Goal: Task Accomplishment & Management: Manage account settings

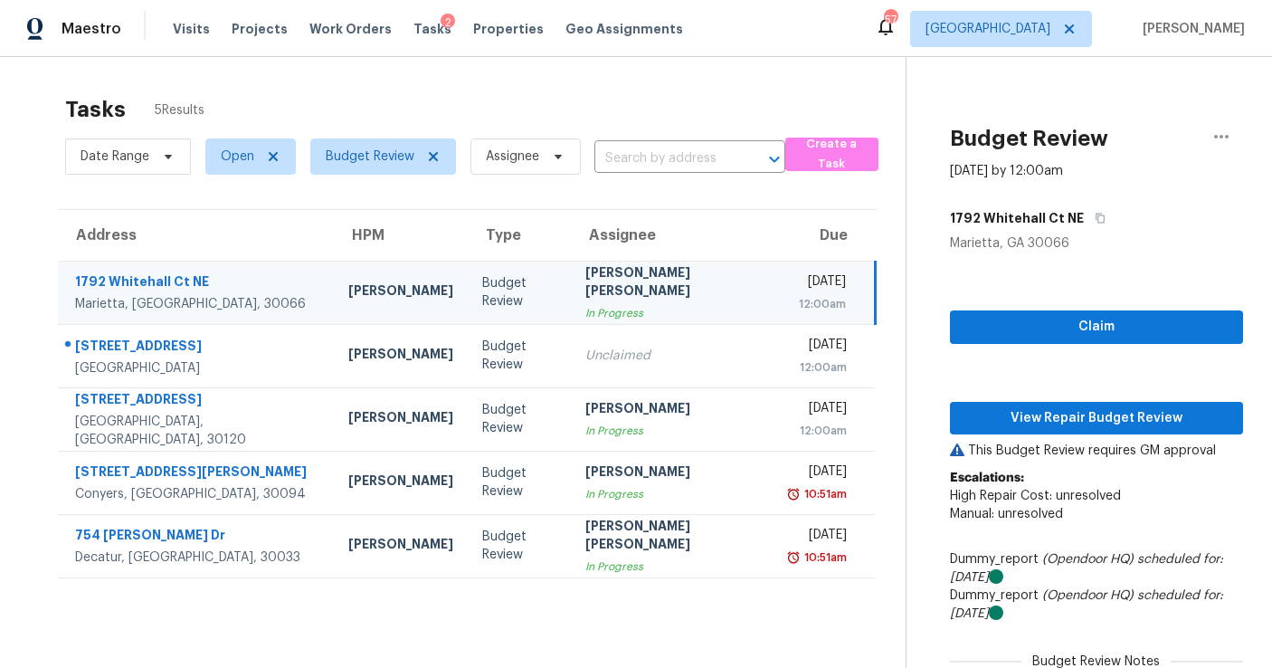
scroll to position [25, 0]
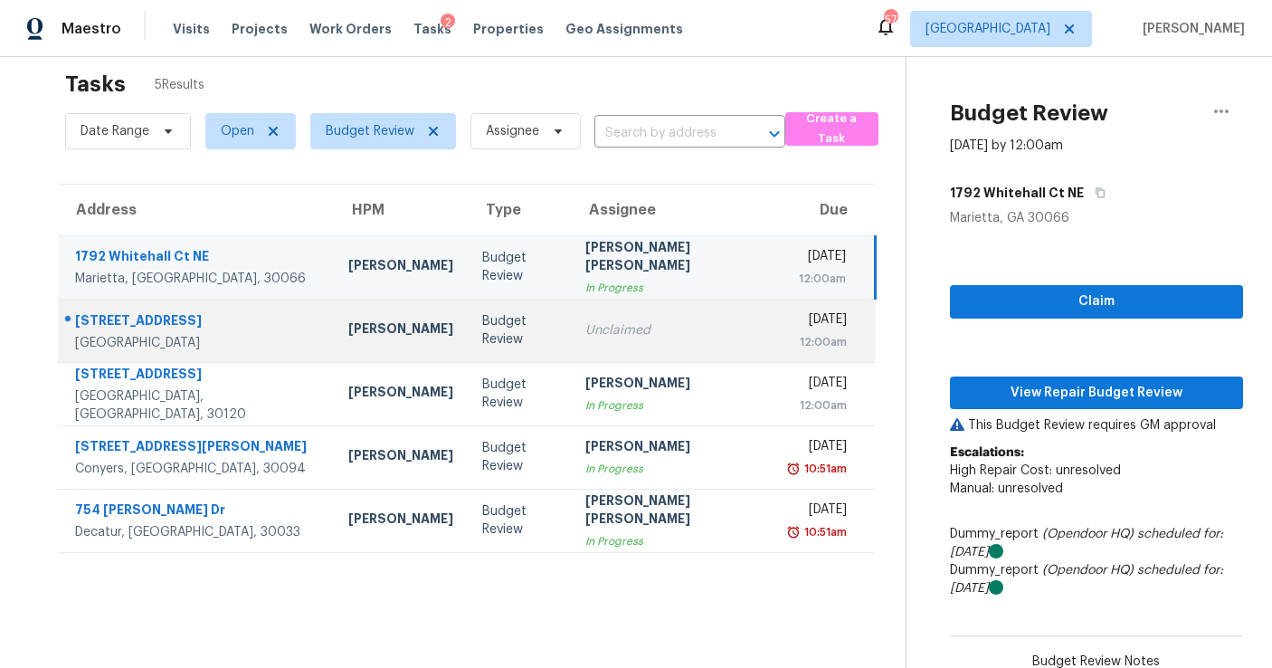
click at [585, 327] on div "Unclaimed" at bounding box center [673, 330] width 176 height 18
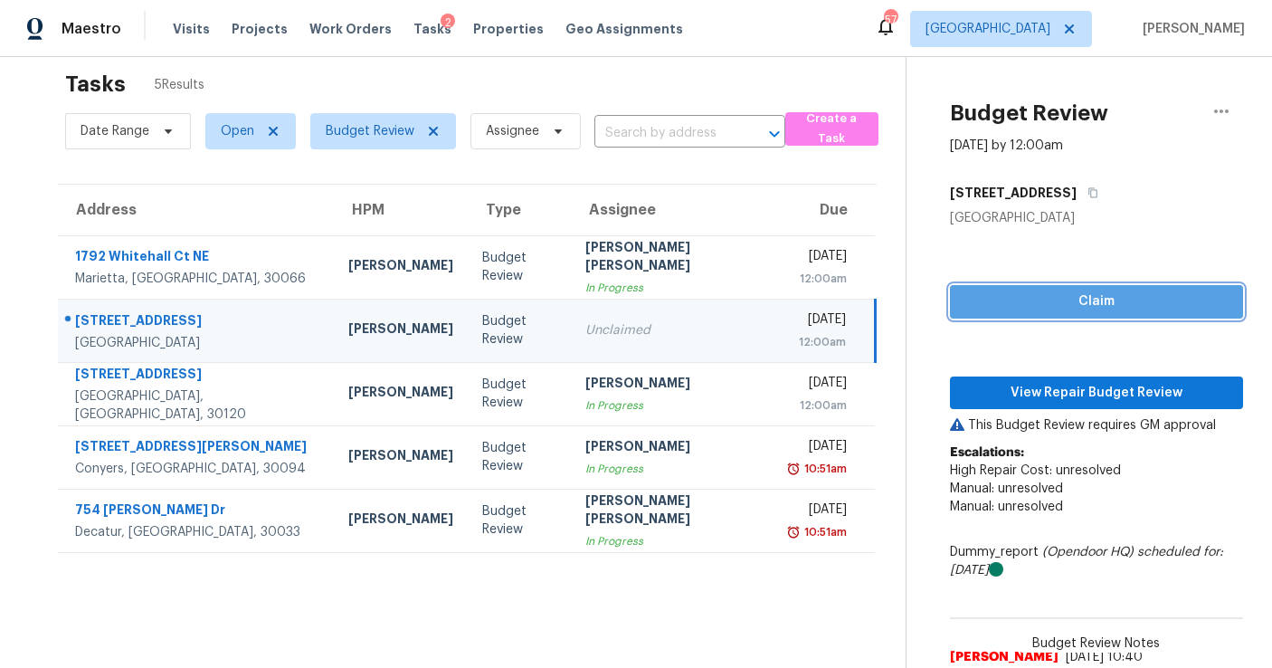
click at [1150, 295] on span "Claim" at bounding box center [1096, 301] width 264 height 23
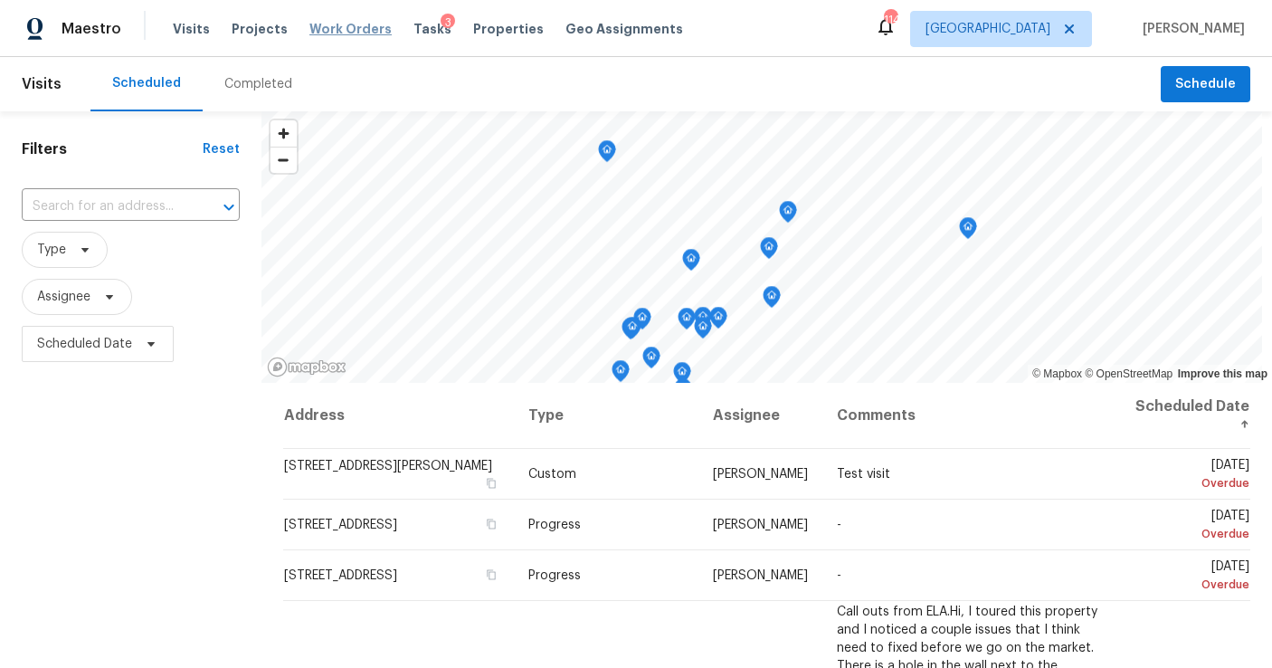
click at [351, 35] on span "Work Orders" at bounding box center [350, 29] width 82 height 18
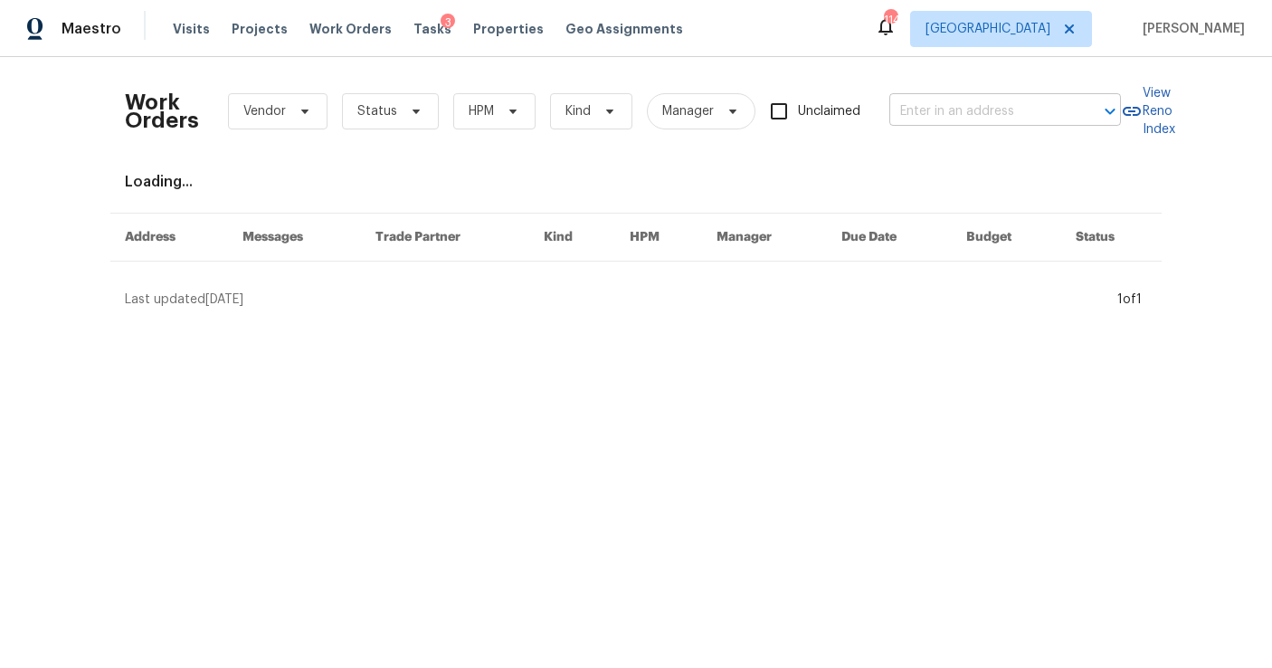
click at [968, 116] on input "text" at bounding box center [979, 112] width 181 height 28
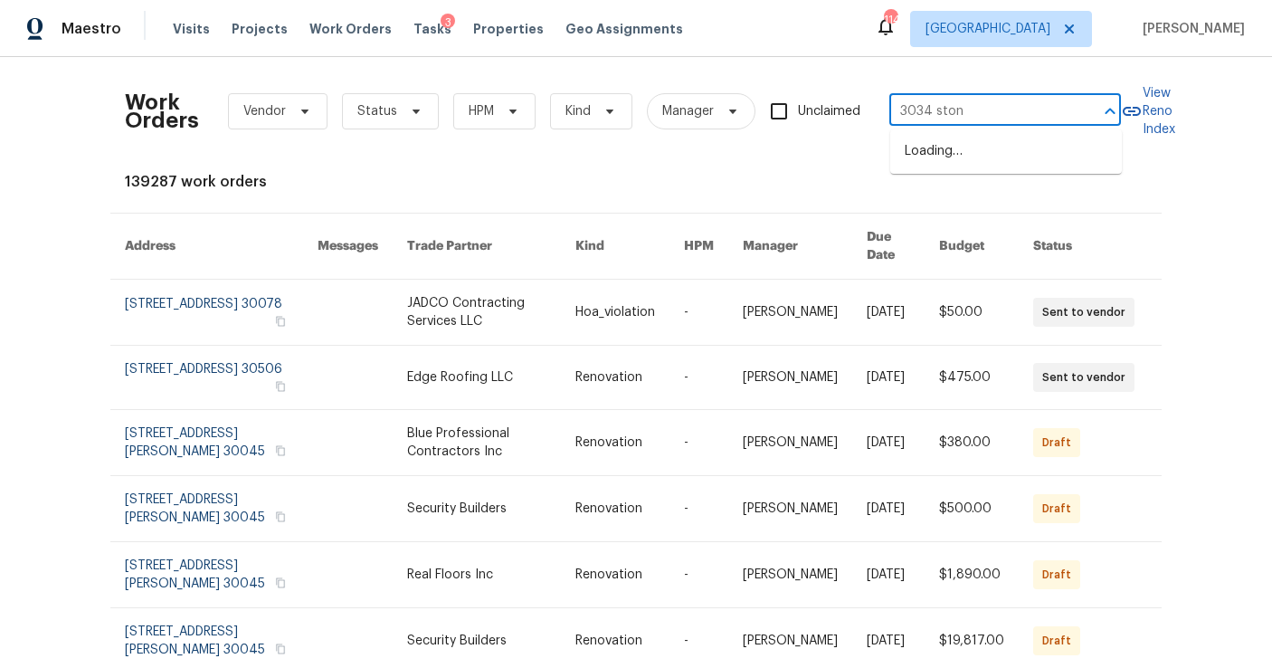
type input "3034 stone"
click at [995, 152] on li "[STREET_ADDRESS]" at bounding box center [1006, 152] width 232 height 30
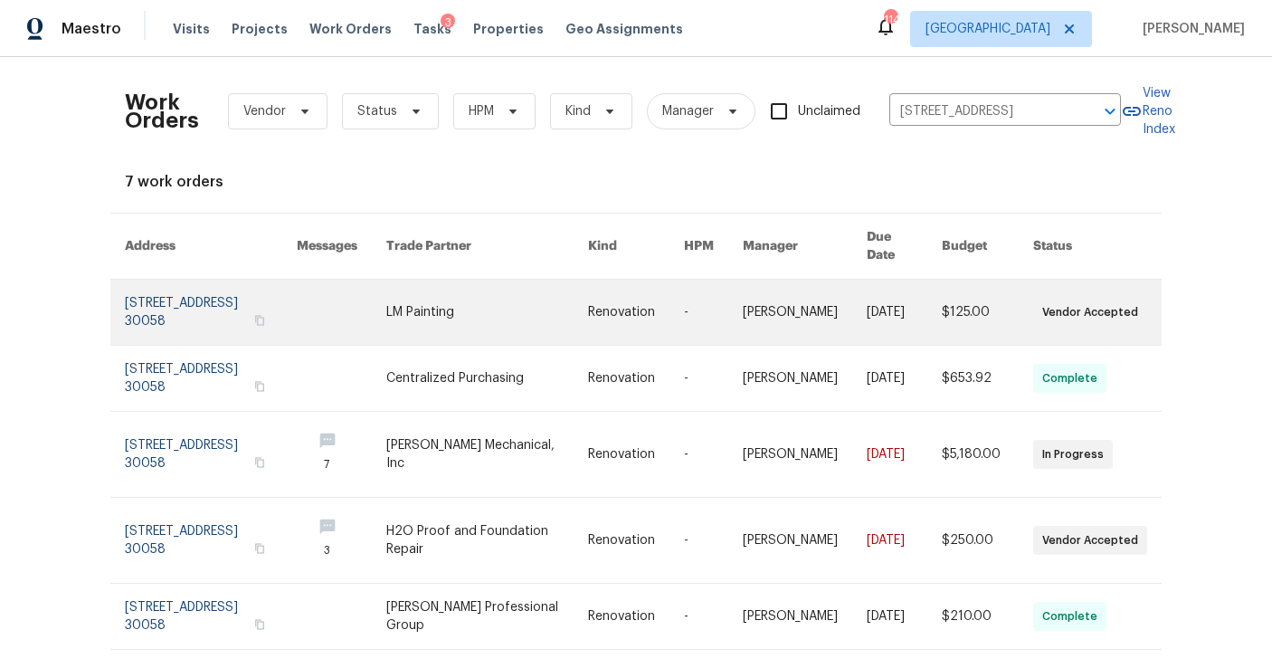
click at [241, 299] on link at bounding box center [211, 312] width 172 height 65
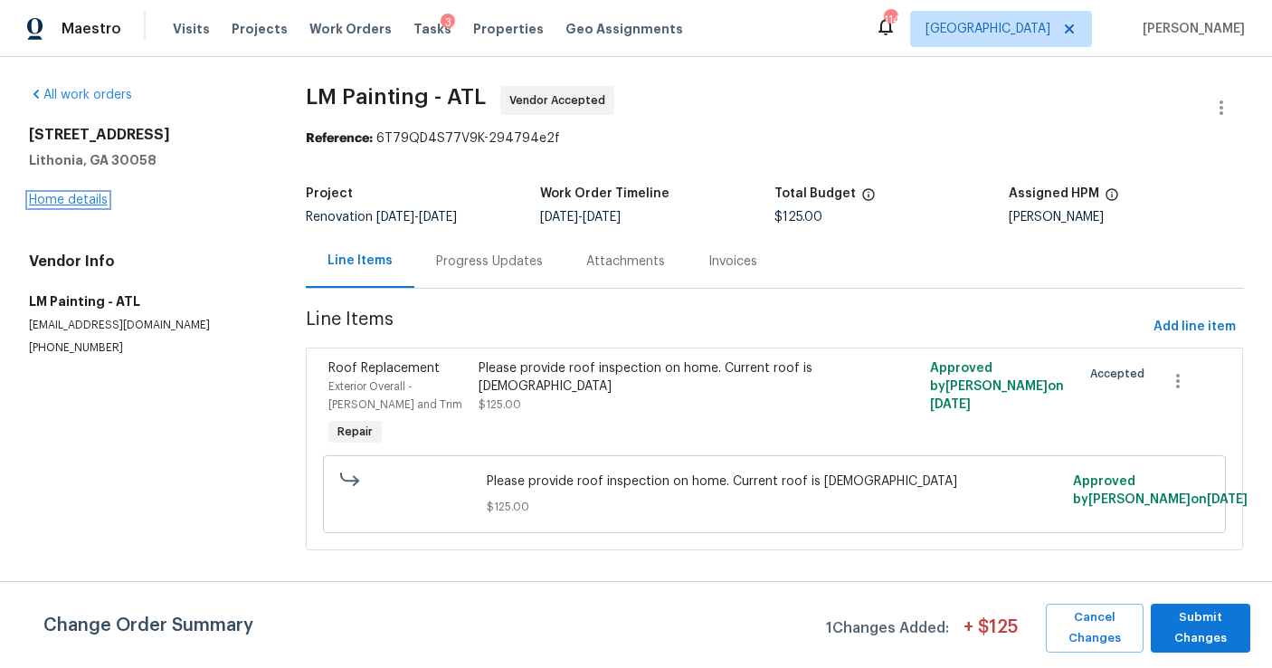
click at [63, 203] on link "Home details" at bounding box center [68, 200] width 79 height 13
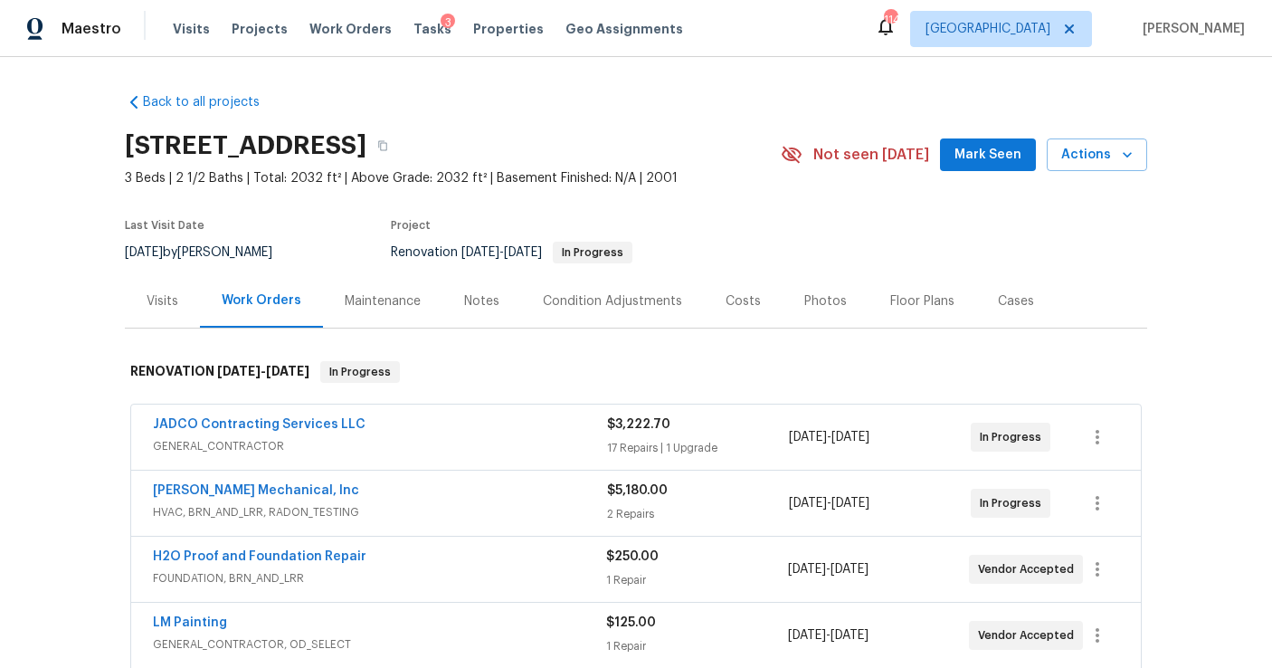
click at [170, 299] on div "Visits" at bounding box center [163, 301] width 32 height 18
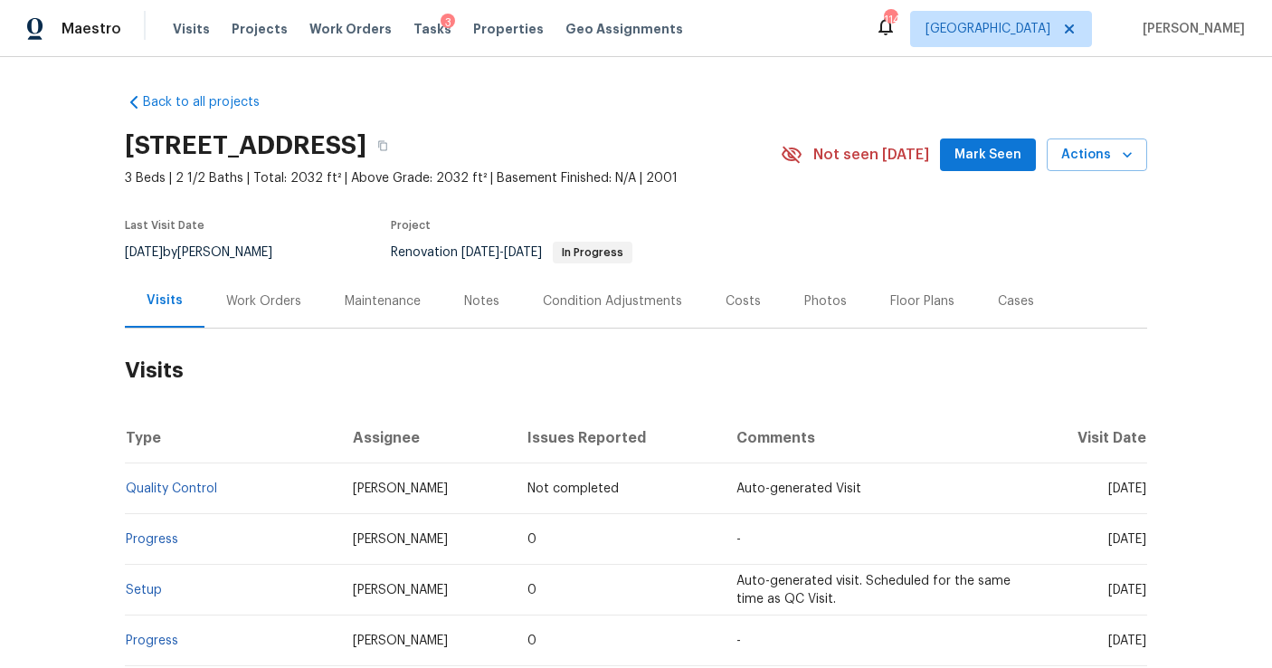
scroll to position [223, 0]
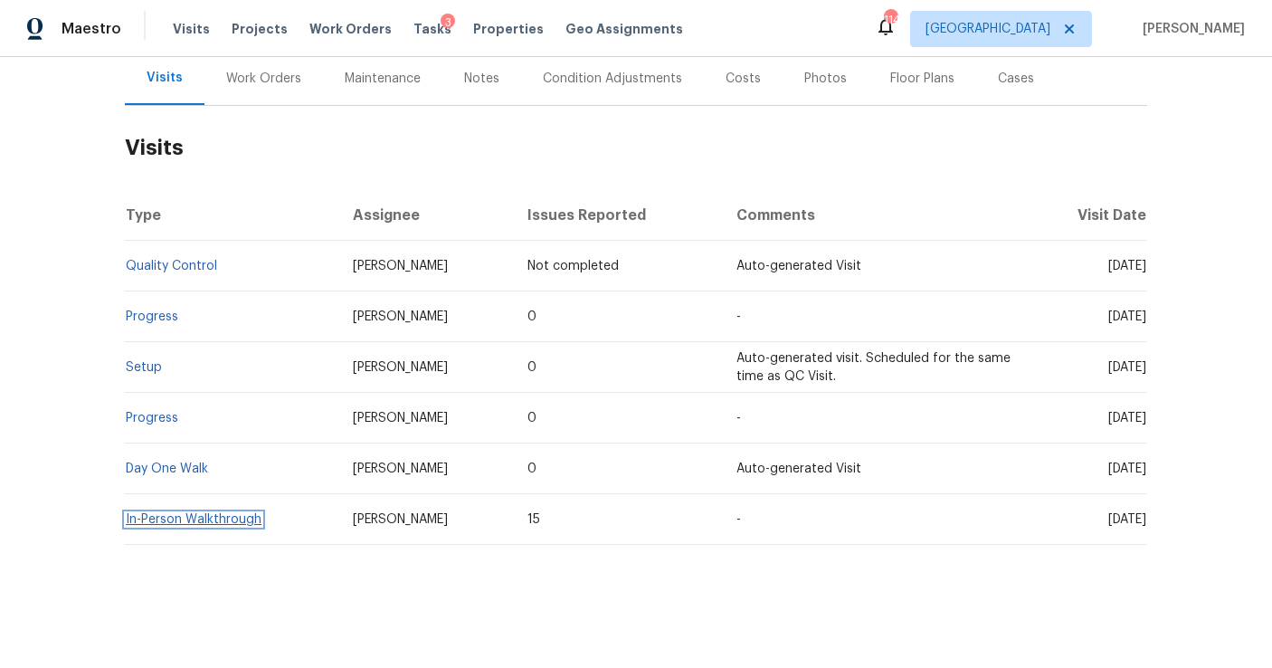
click at [212, 517] on link "In-Person Walkthrough" at bounding box center [194, 519] width 136 height 13
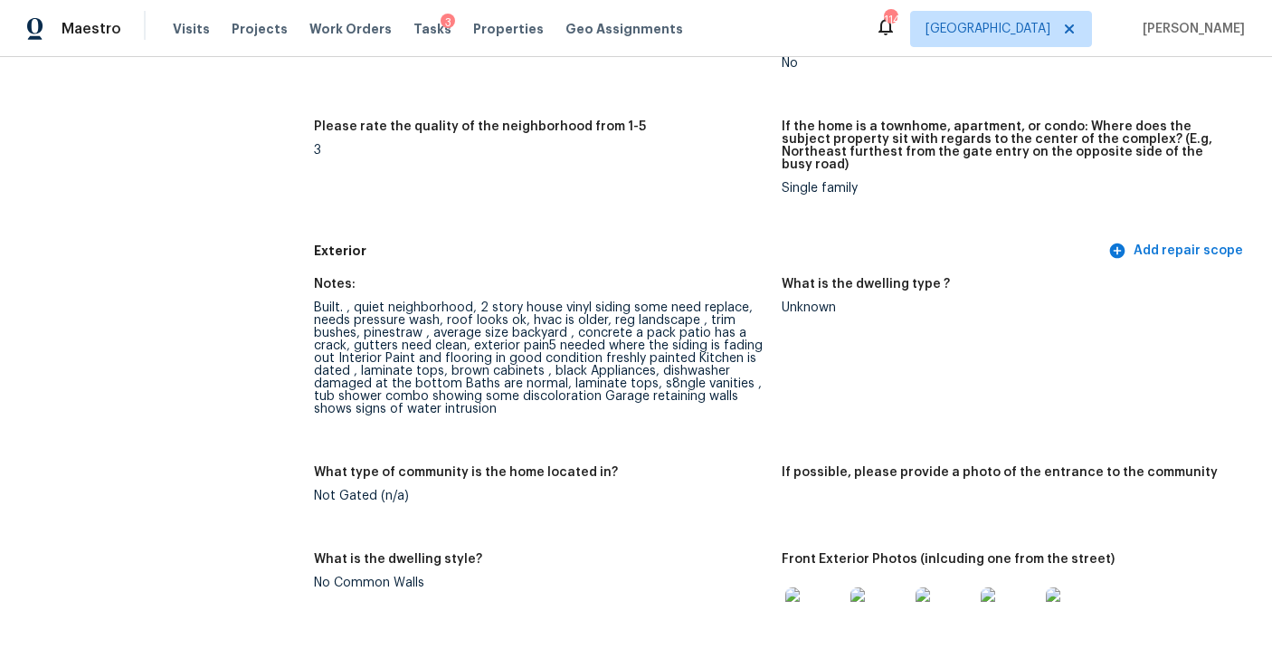
scroll to position [529, 0]
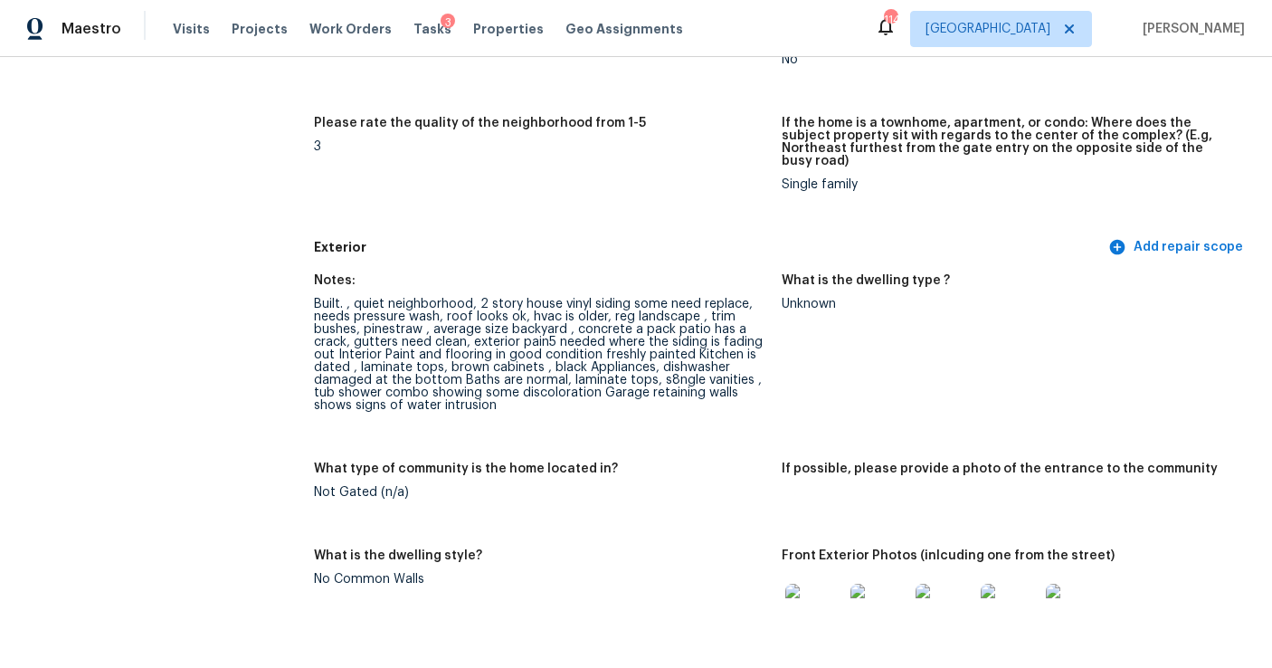
click at [951, 595] on img at bounding box center [945, 613] width 58 height 58
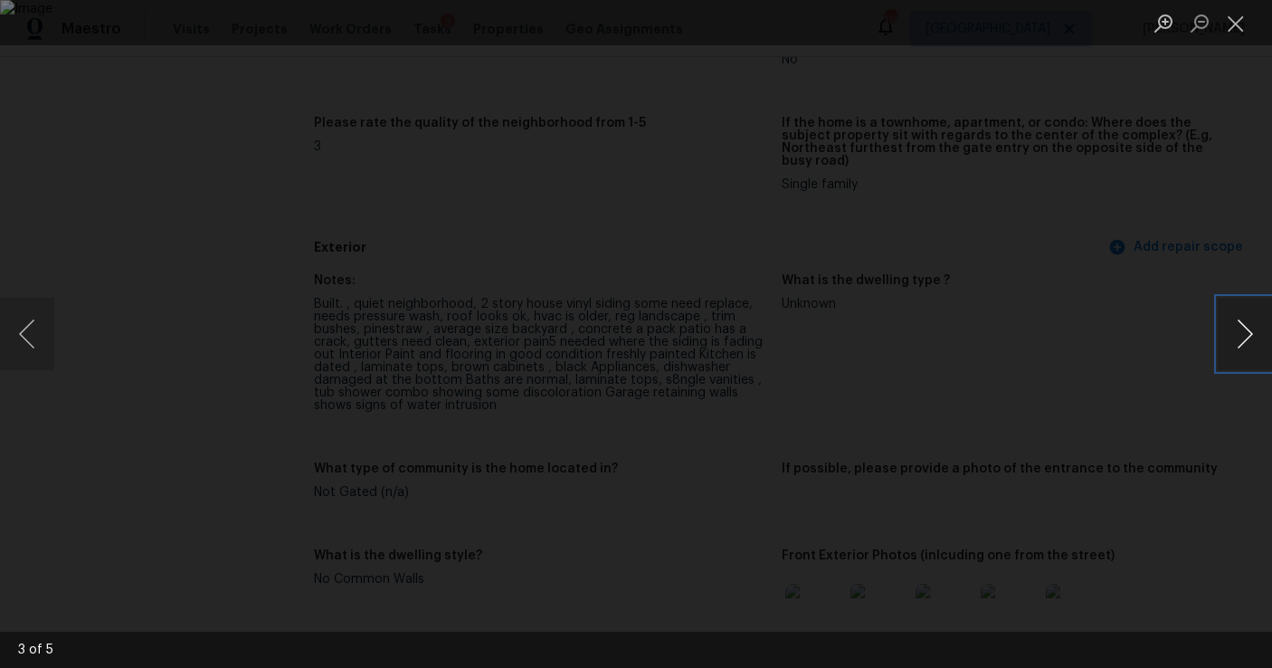
click at [1255, 329] on button "Next image" at bounding box center [1245, 334] width 54 height 72
click at [1255, 331] on button "Next image" at bounding box center [1245, 334] width 54 height 72
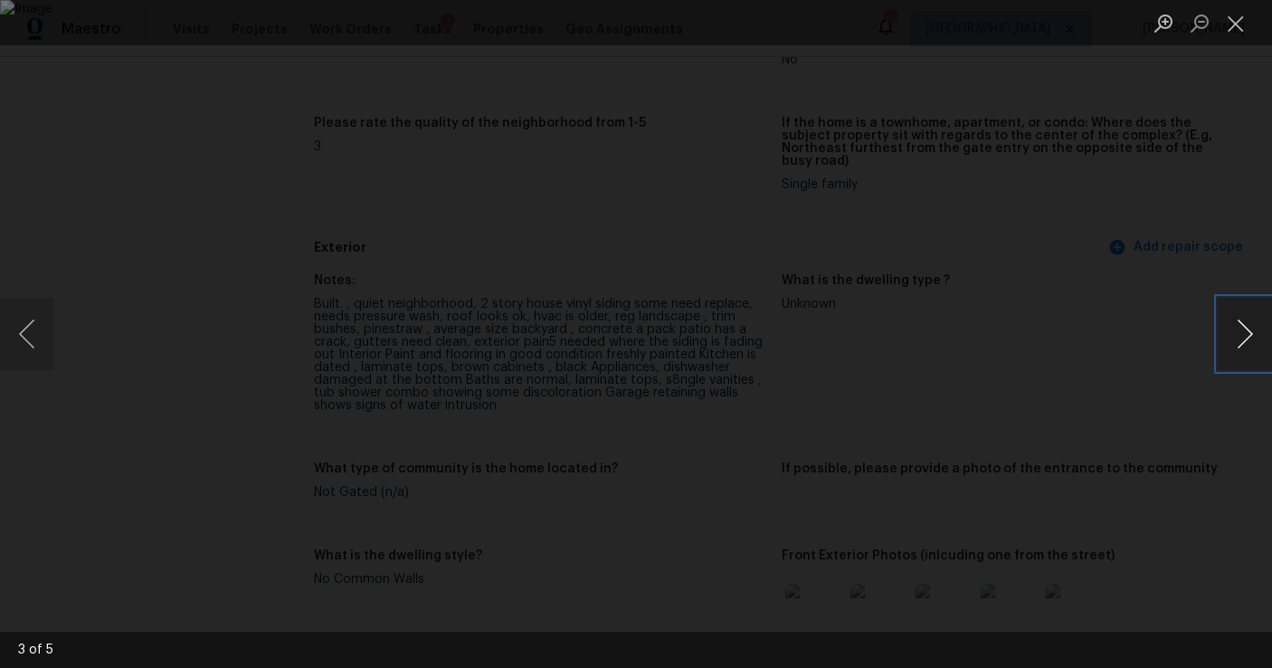
click at [1255, 331] on button "Next image" at bounding box center [1245, 334] width 54 height 72
click at [1241, 24] on button "Close lightbox" at bounding box center [1236, 23] width 36 height 32
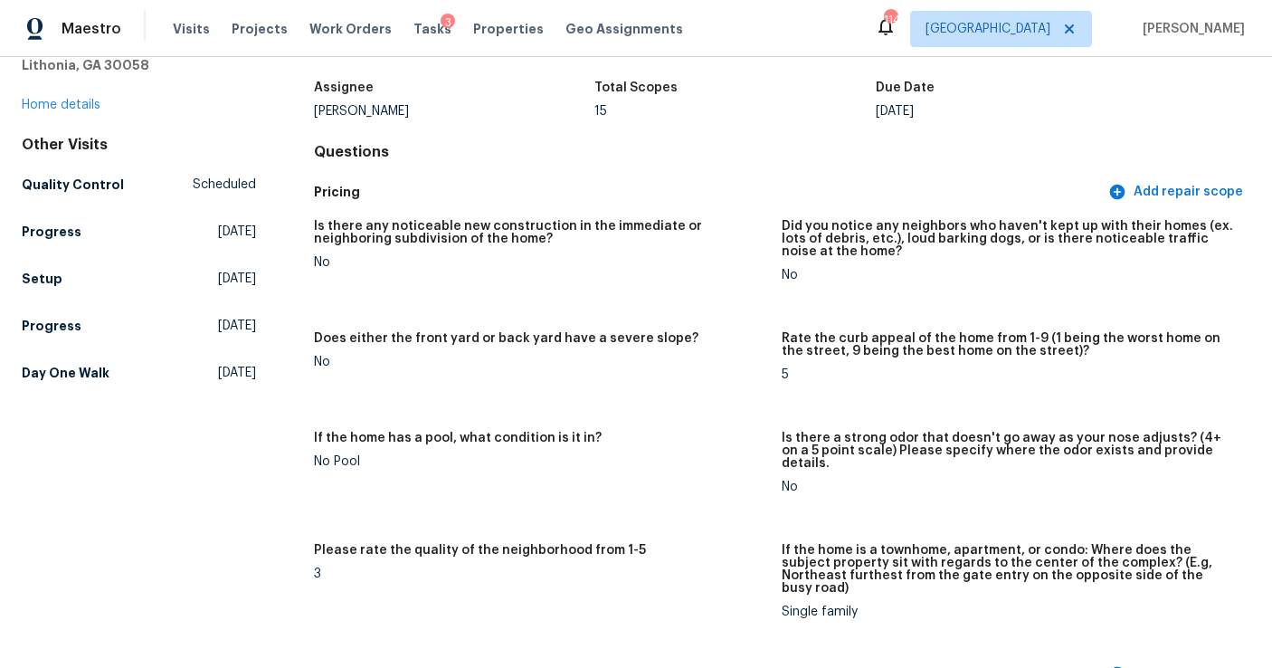
scroll to position [0, 0]
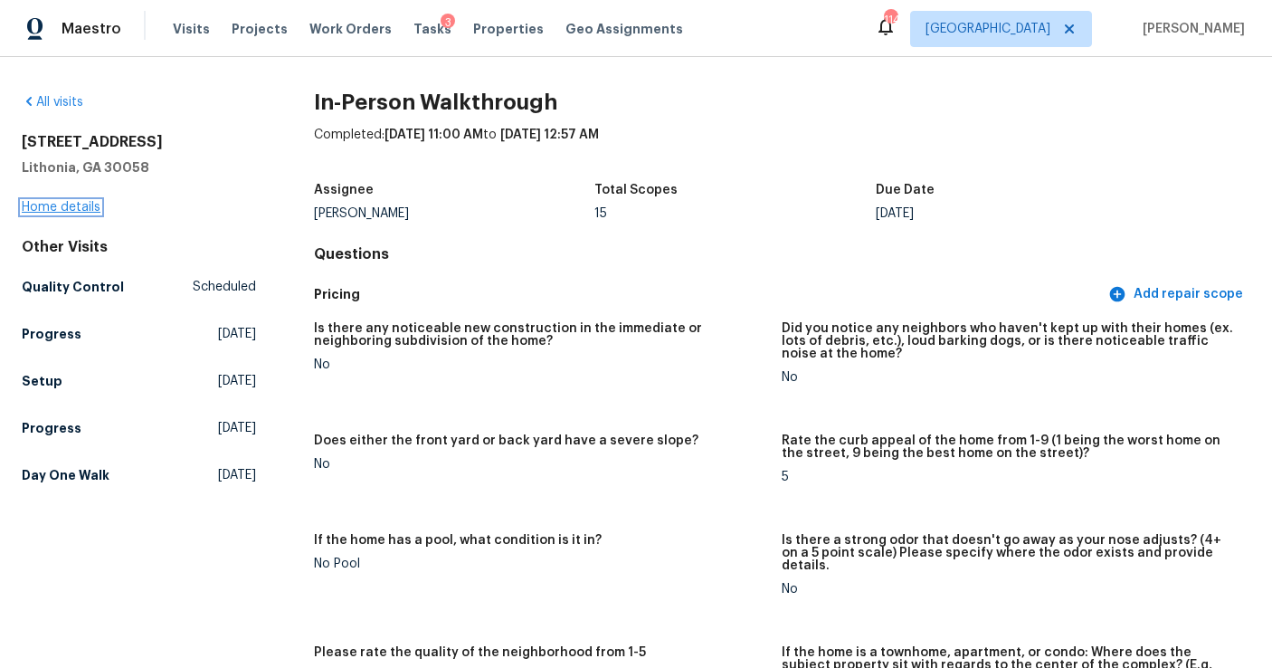
click at [76, 204] on link "Home details" at bounding box center [61, 207] width 79 height 13
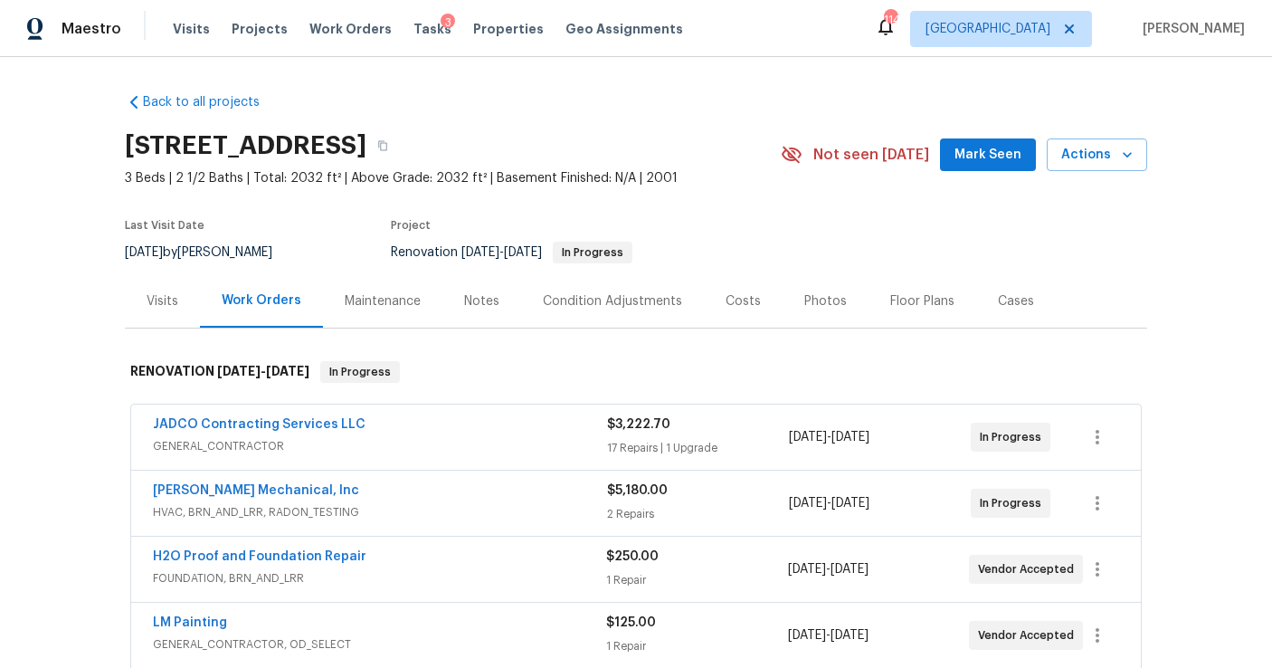
click at [564, 313] on div "Condition Adjustments" at bounding box center [612, 300] width 183 height 53
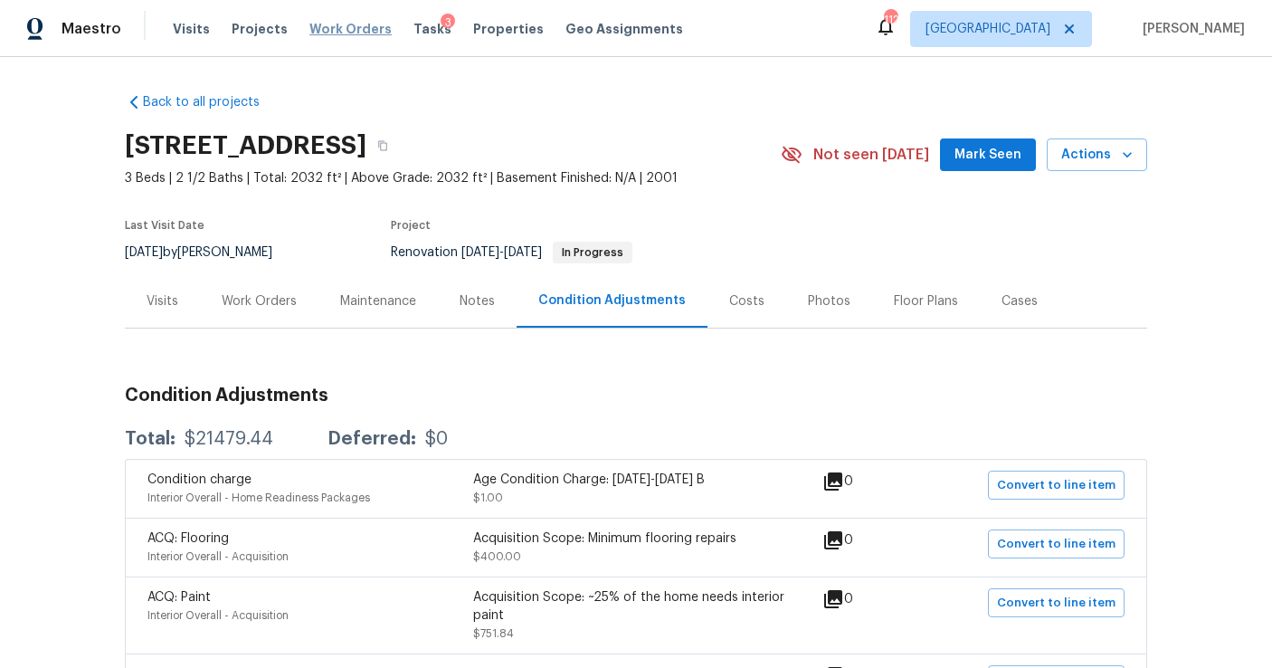
click at [357, 28] on span "Work Orders" at bounding box center [350, 29] width 82 height 18
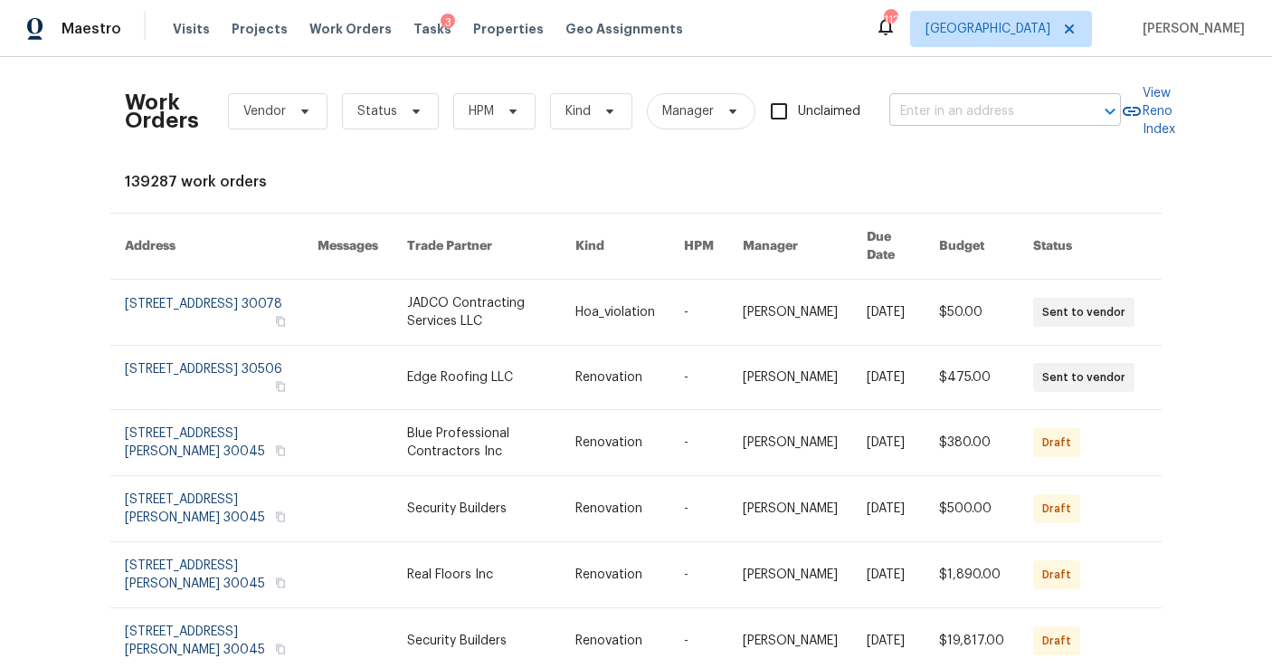
click at [926, 107] on input "text" at bounding box center [979, 112] width 181 height 28
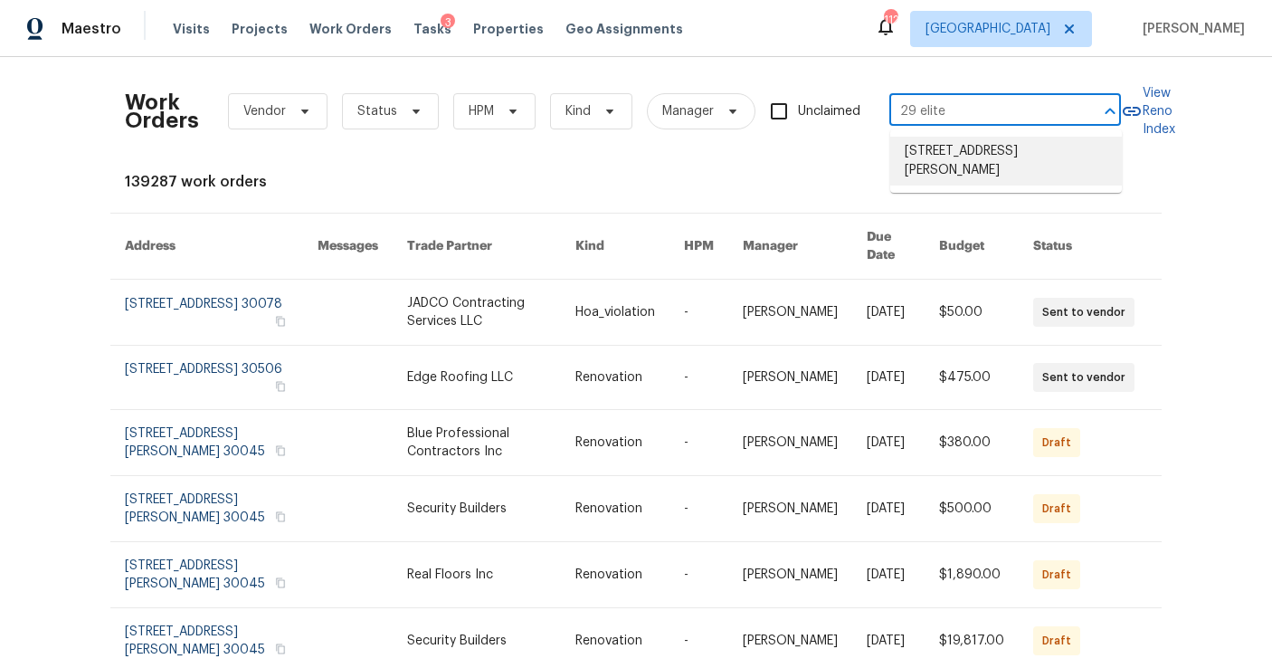
type input "29 elite"
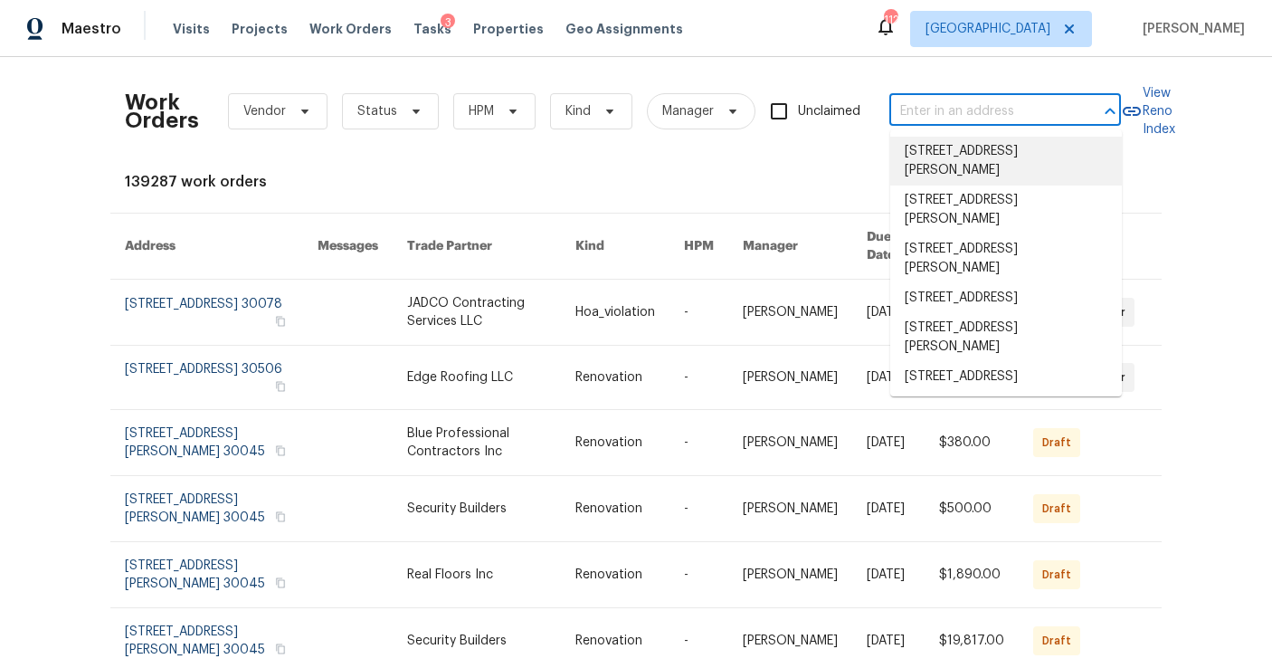
click at [964, 99] on input "text" at bounding box center [979, 112] width 181 height 28
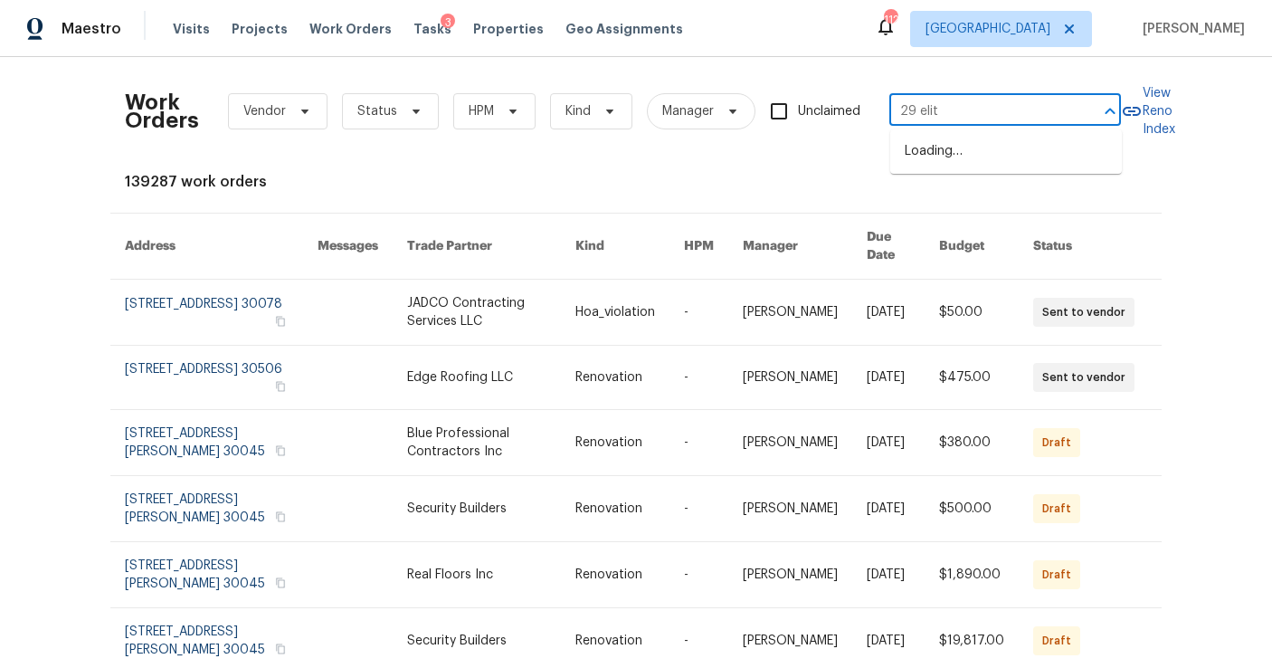
type input "29 elite"
click at [961, 155] on li "[STREET_ADDRESS][PERSON_NAME]" at bounding box center [1006, 161] width 232 height 49
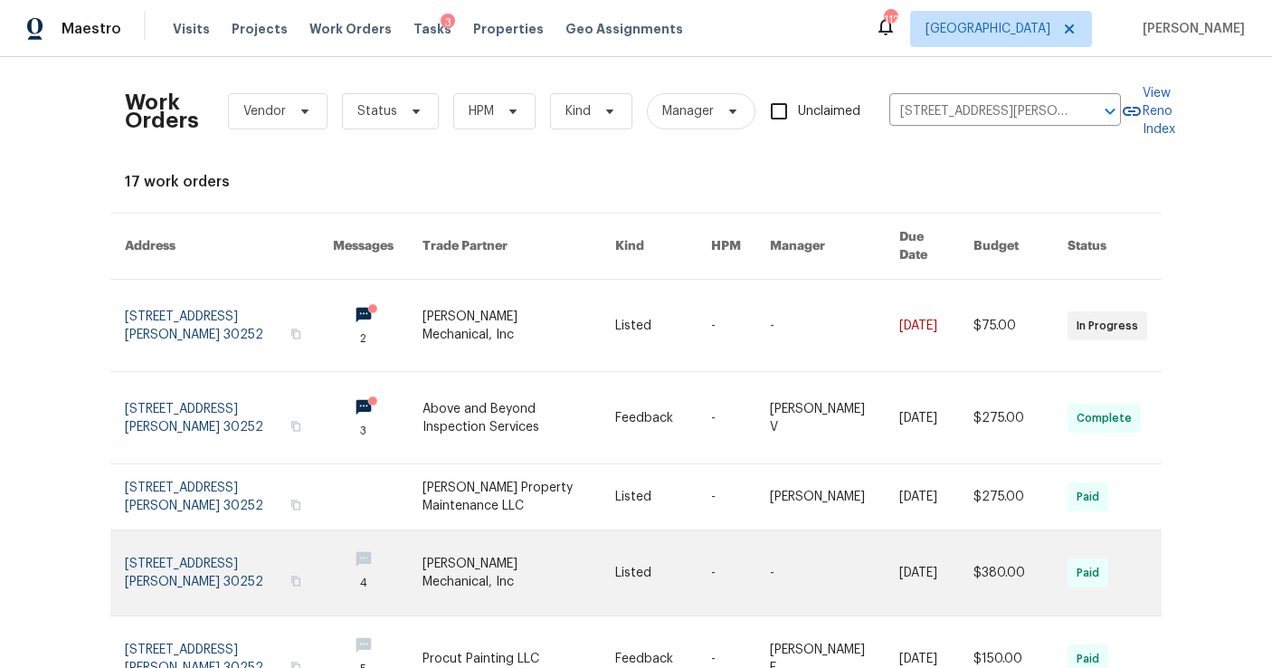
scroll to position [134, 0]
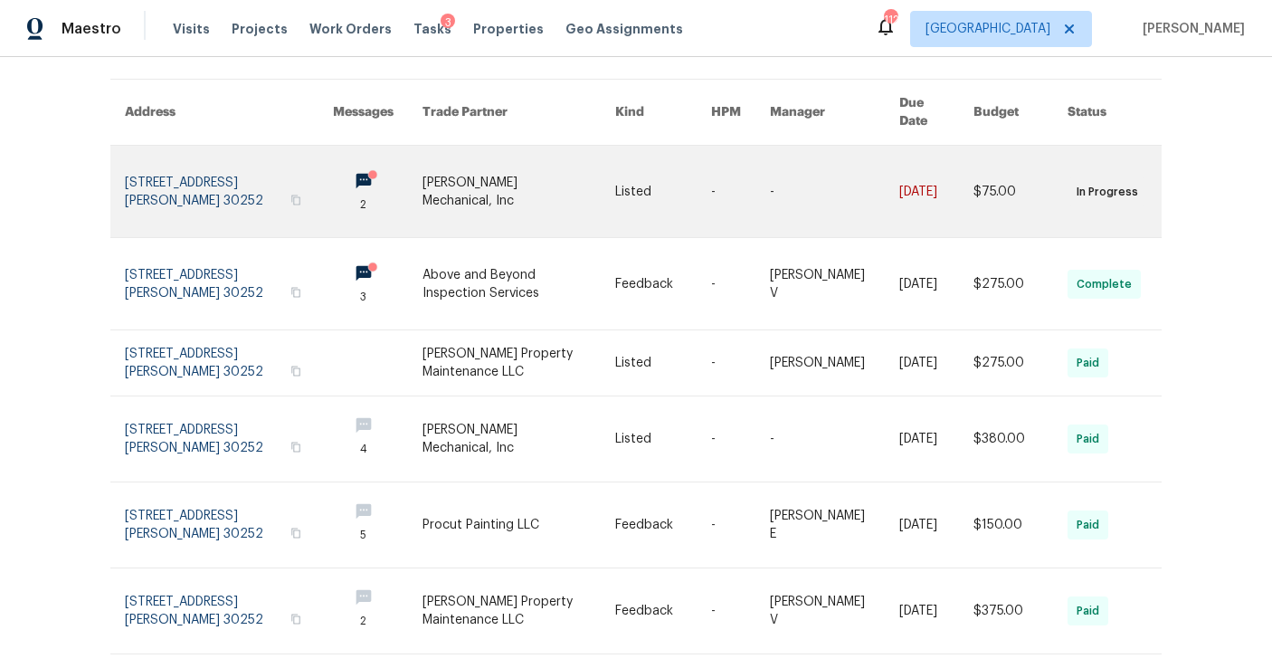
click at [205, 189] on link at bounding box center [229, 191] width 208 height 91
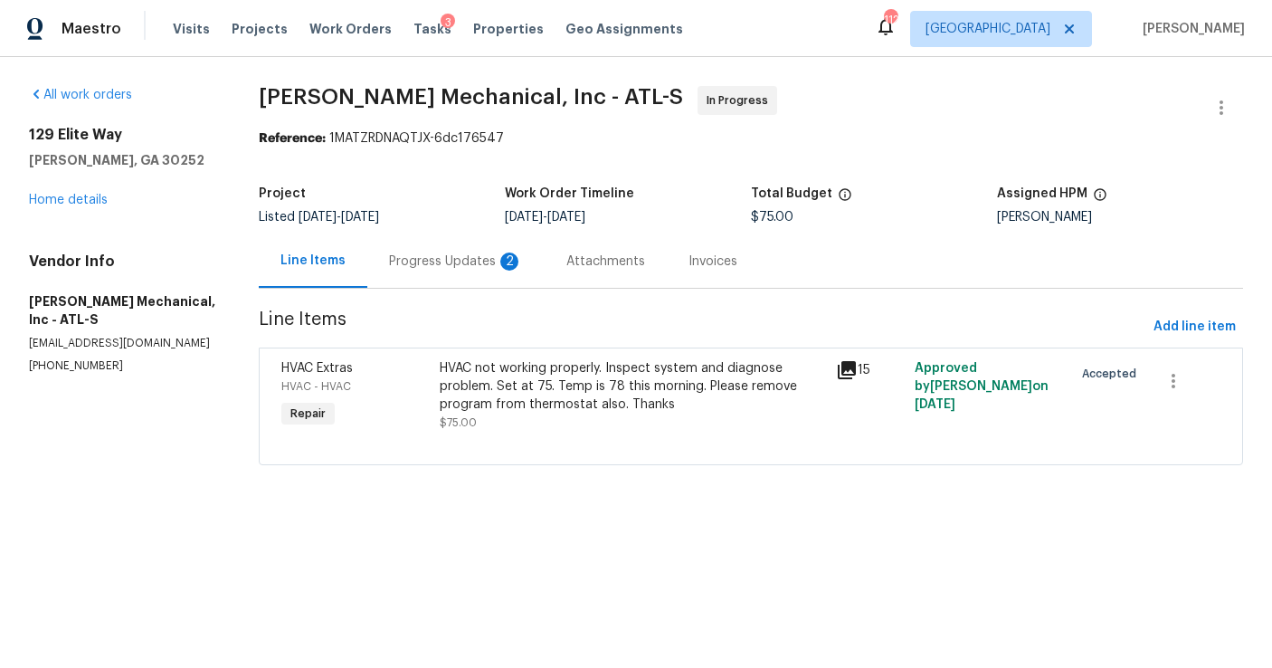
click at [457, 256] on div "Progress Updates 2" at bounding box center [456, 261] width 134 height 18
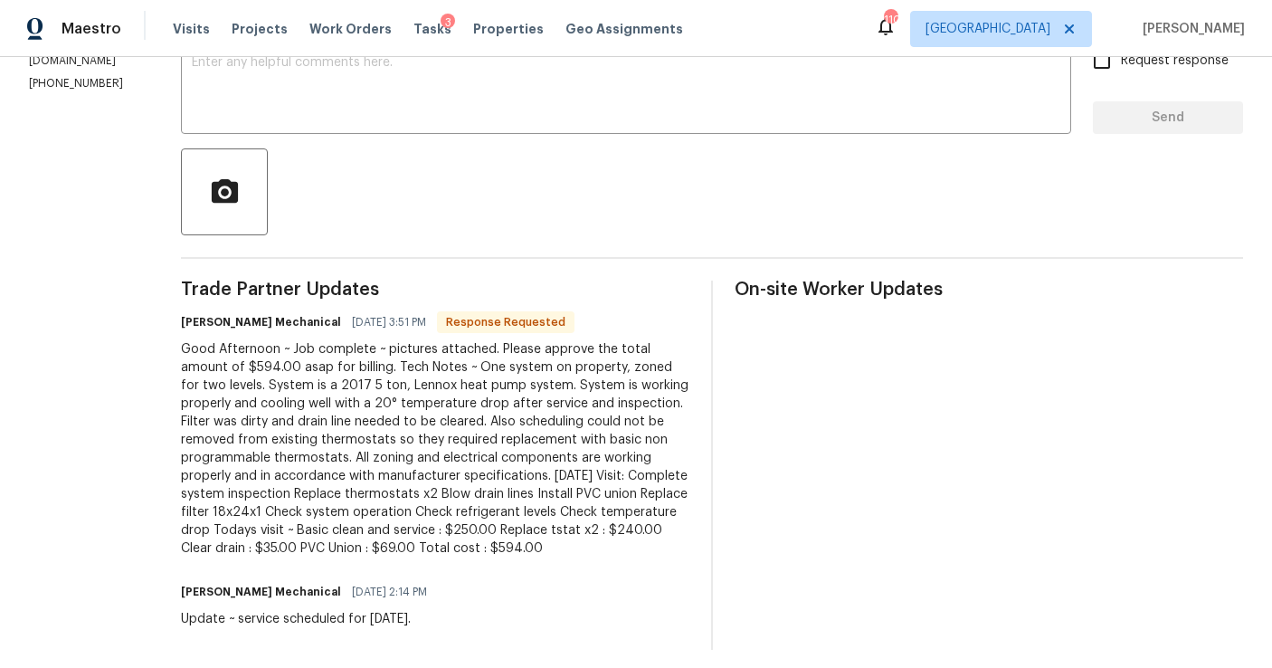
scroll to position [340, 0]
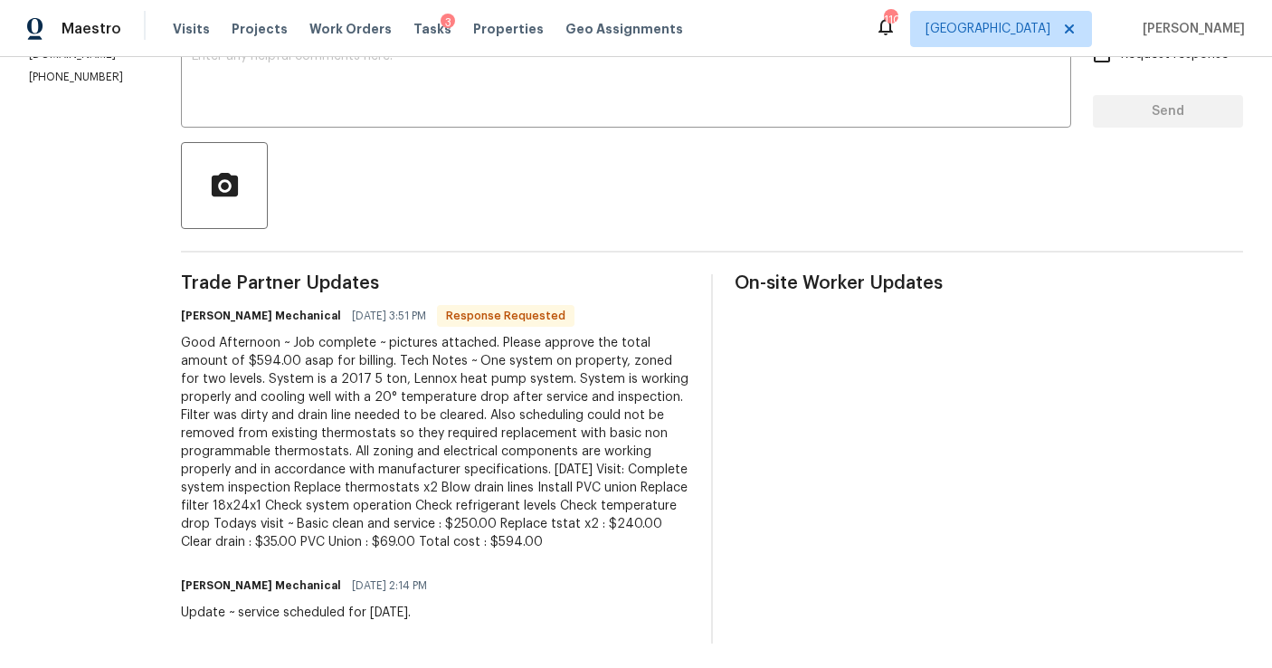
drag, startPoint x: 534, startPoint y: 555, endPoint x: 232, endPoint y: 351, distance: 364.1
click at [232, 351] on div "All work orders [STREET_ADDRESS][PERSON_NAME] Home details Vendor Info [PERSON_…" at bounding box center [636, 194] width 1272 height 955
copy div "Good Afternoon ~ Job complete ~ pictures attached. Please approve the total amo…"
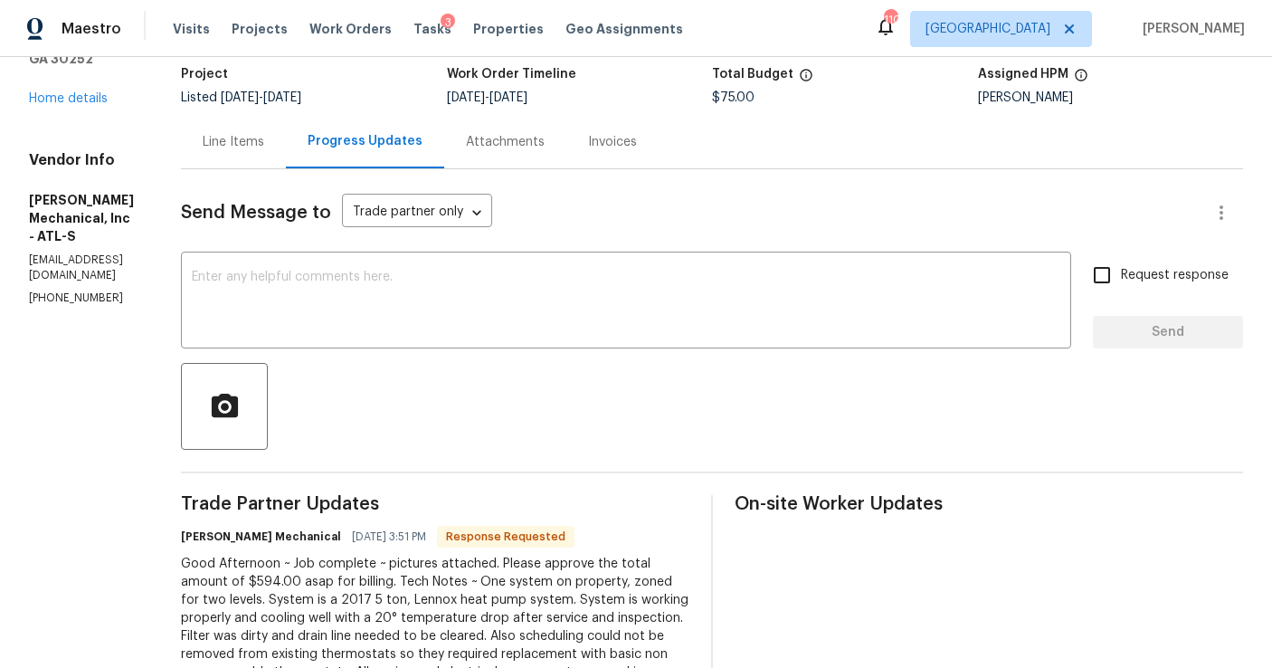
scroll to position [0, 0]
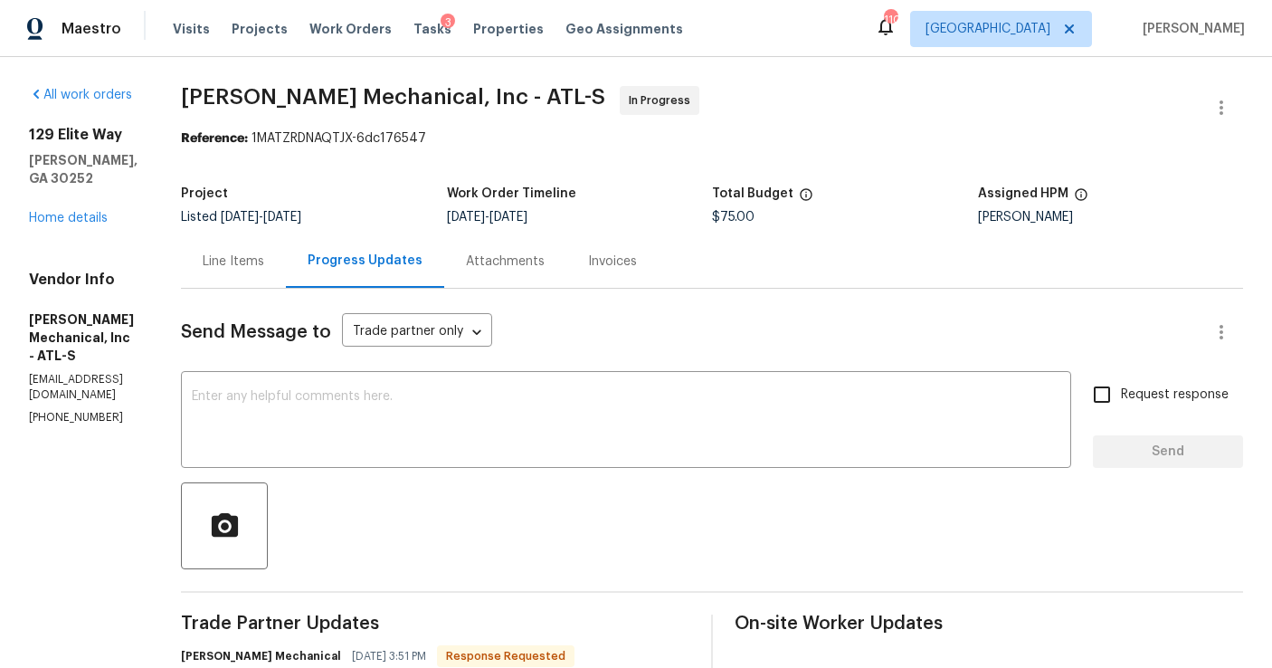
click at [264, 268] on div "Line Items" at bounding box center [234, 261] width 62 height 18
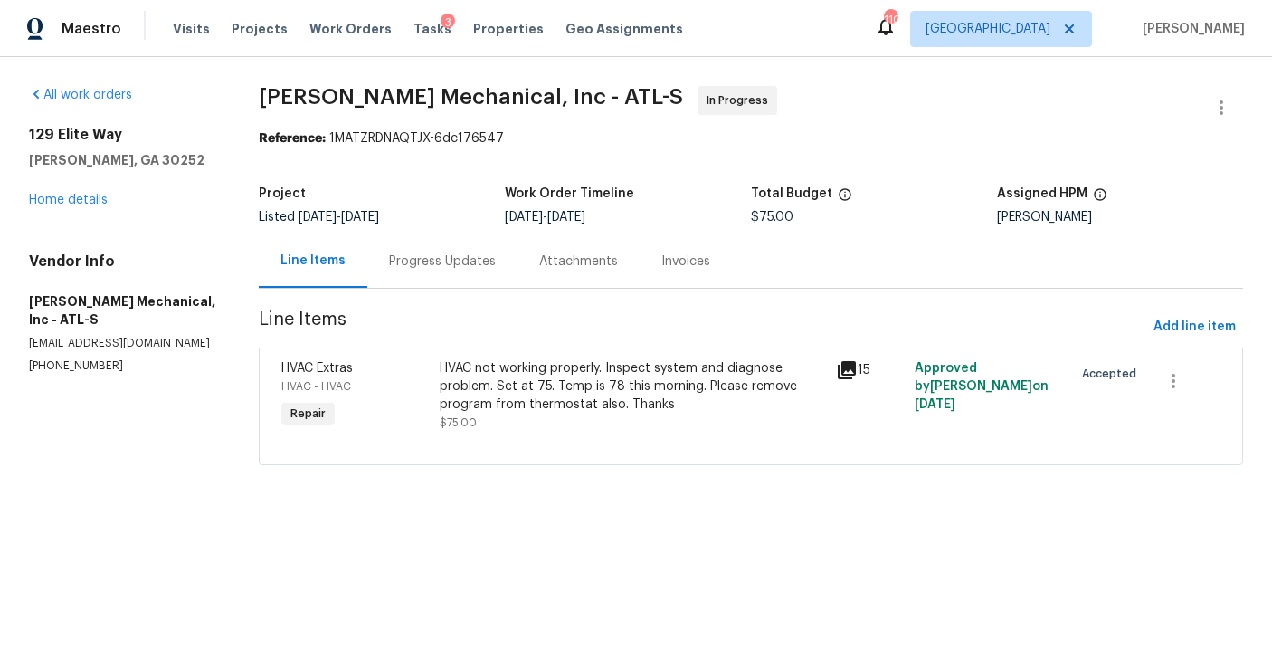
click at [554, 416] on div "HVAC not working properly. Inspect system and diagnose problem. Set at 75. Temp…" at bounding box center [632, 395] width 384 height 72
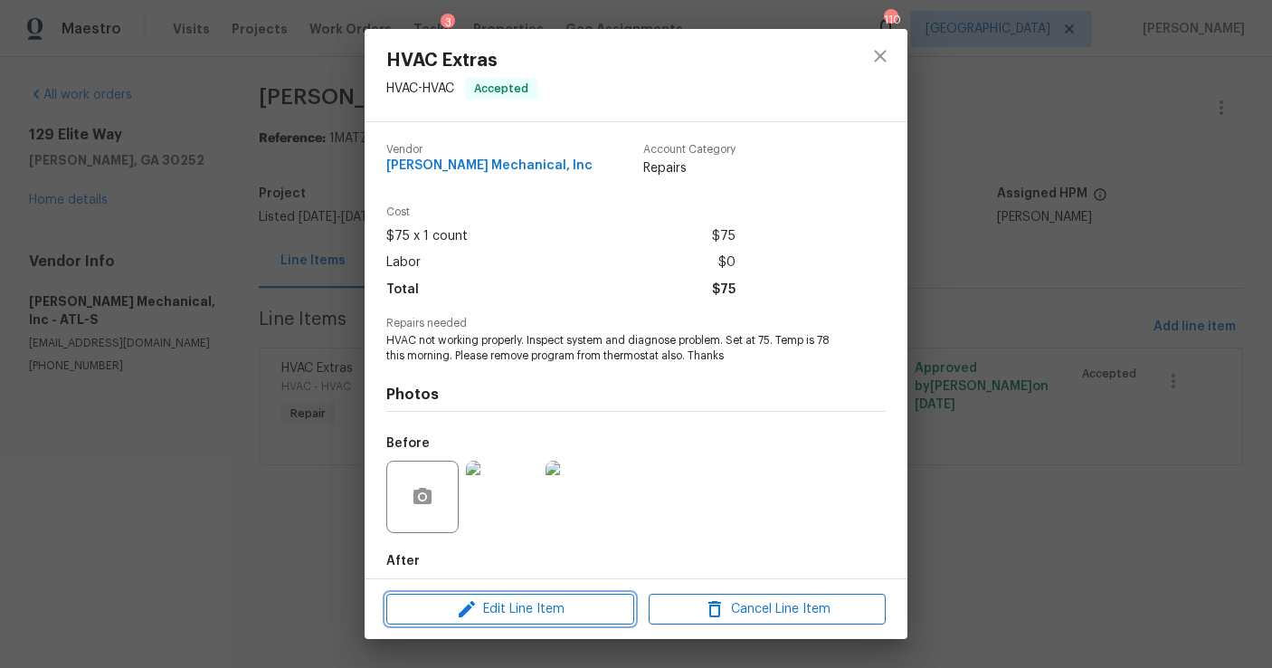
click at [553, 594] on button "Edit Line Item" at bounding box center [510, 609] width 248 height 32
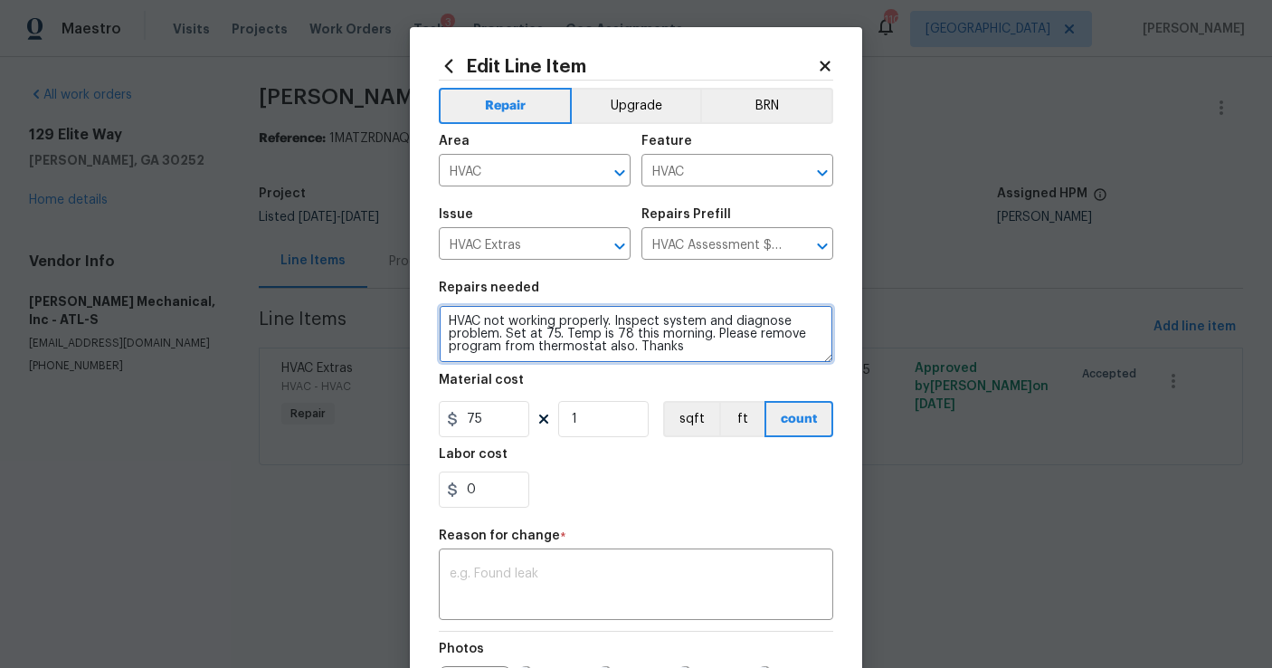
click at [718, 344] on textarea "HVAC not working properly. Inspect system and diagnose problem. Set at 75. Temp…" at bounding box center [636, 334] width 394 height 58
click at [475, 351] on textarea "HVAC not working properly. Inspect system and diagnose problem. Set at 75. Temp…" at bounding box center [636, 334] width 394 height 58
paste textarea "Good Afternoon ~ Job complete ~ pictures attached. Please approve the total amo…"
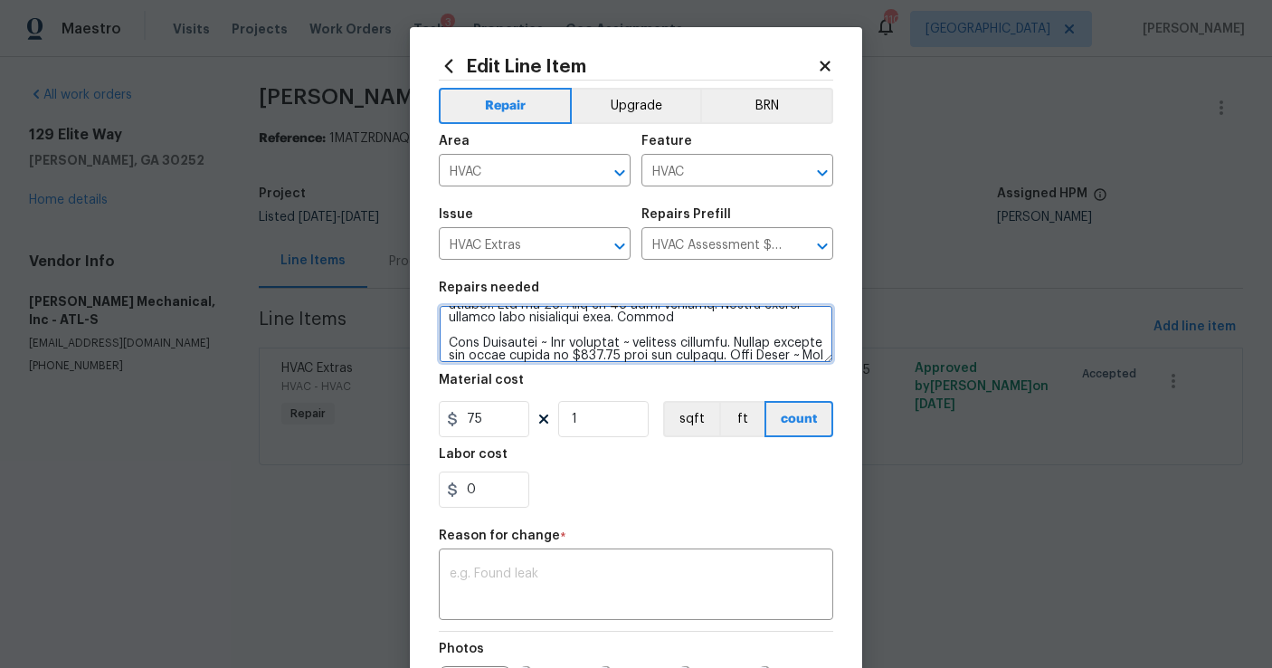
scroll to position [206, 0]
type textarea "LORE ips dolorsi ametcons. Adipisc elitse doe temporin utlabor. Etd ma 34. Aliq…"
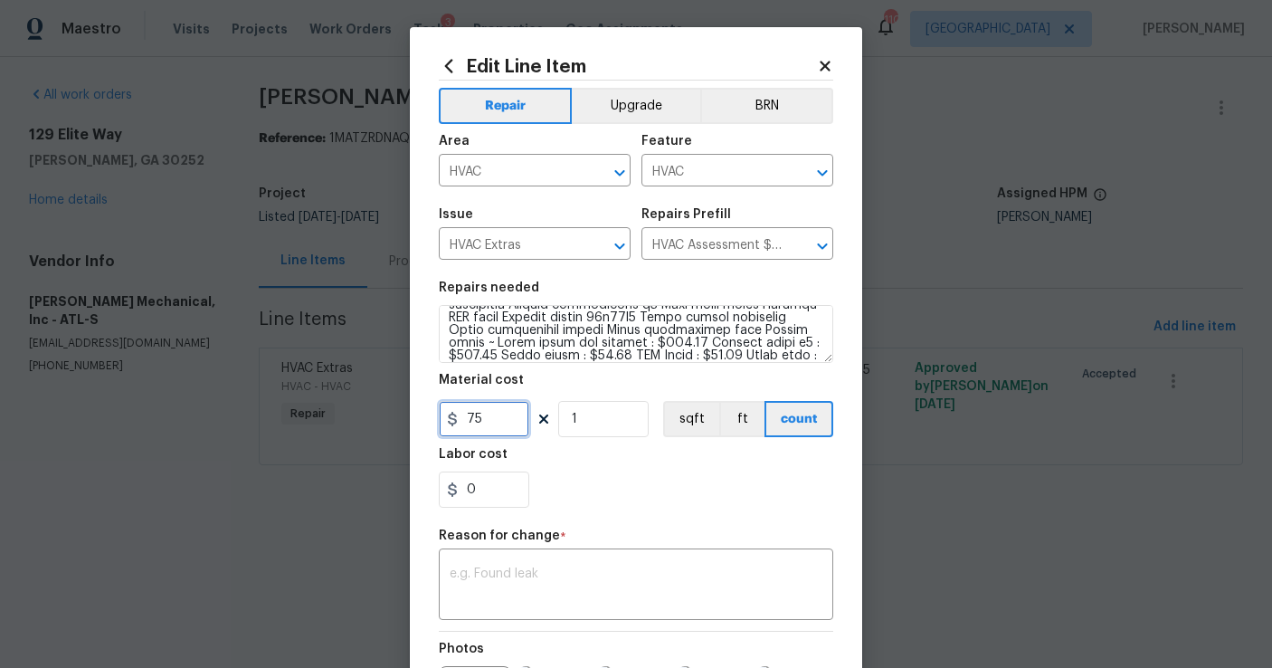
drag, startPoint x: 510, startPoint y: 428, endPoint x: 452, endPoint y: 428, distance: 57.9
click at [452, 428] on input "75" at bounding box center [484, 419] width 90 height 36
type input "594"
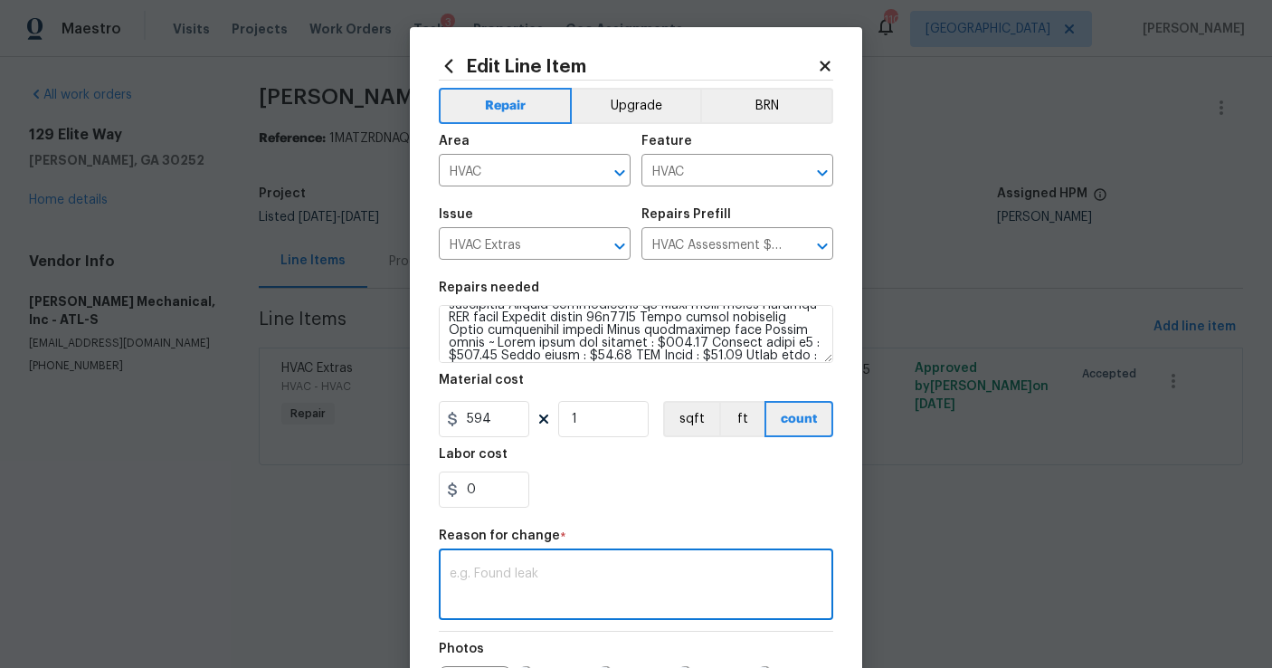
click at [486, 585] on textarea at bounding box center [636, 586] width 373 height 38
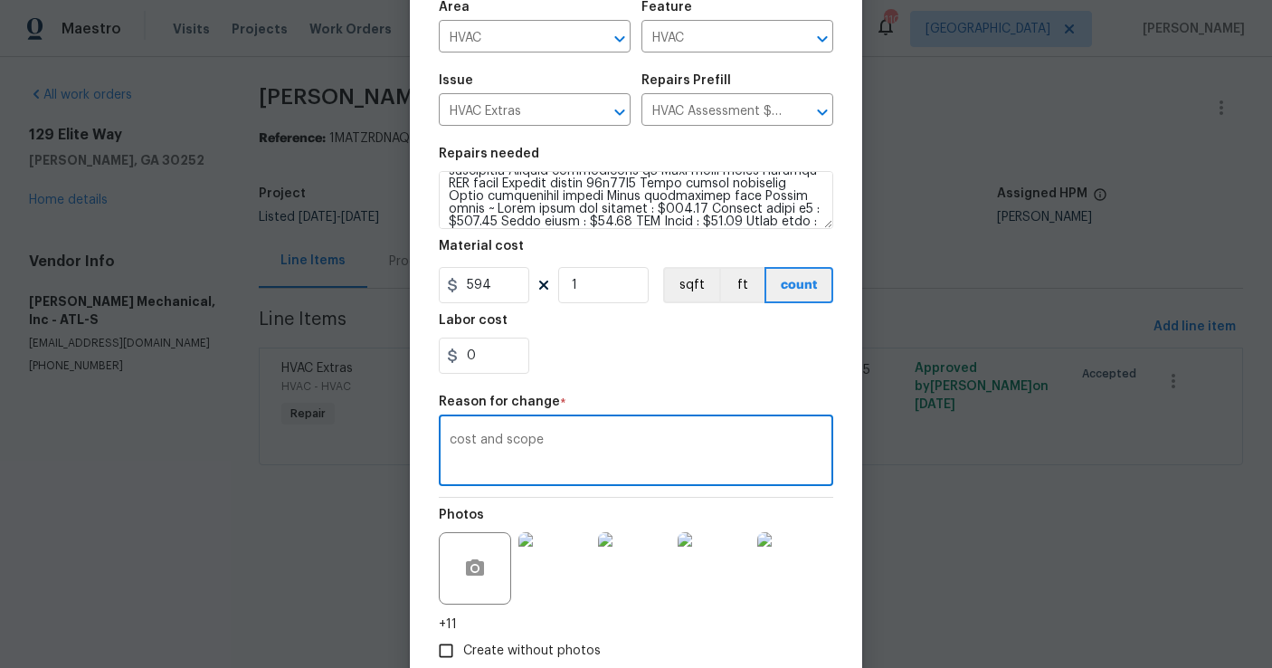
scroll to position [212, 0]
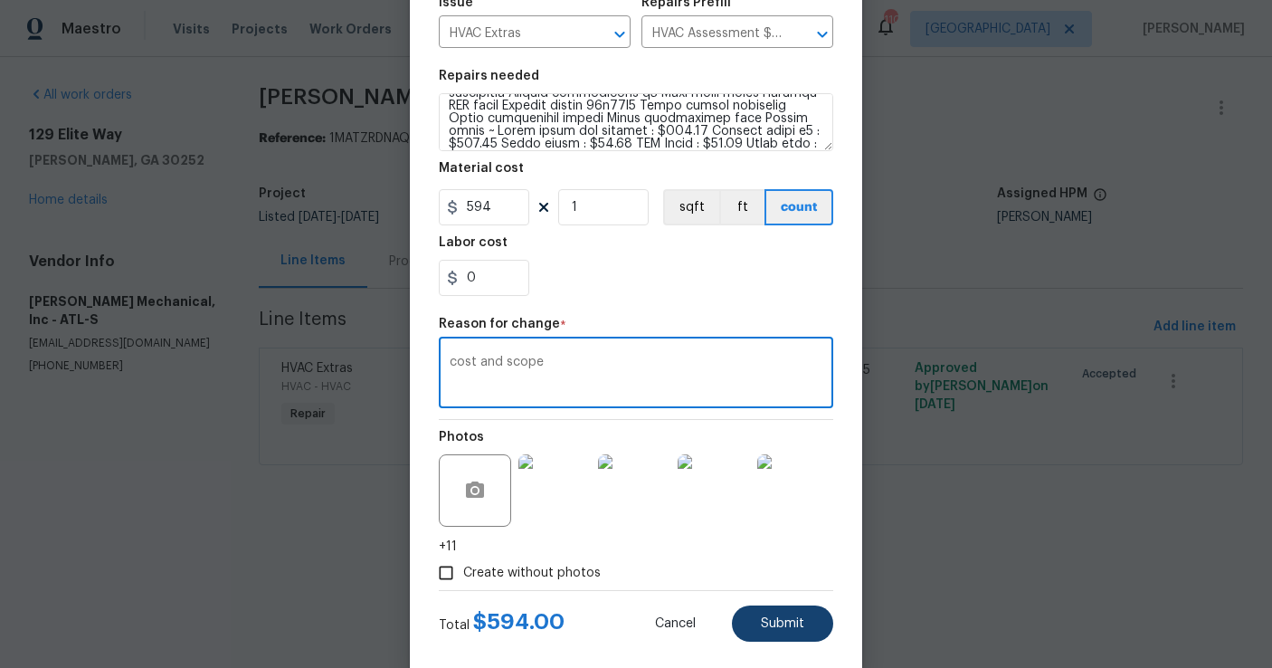
type textarea "cost and scope"
click at [782, 626] on span "Submit" at bounding box center [782, 624] width 43 height 14
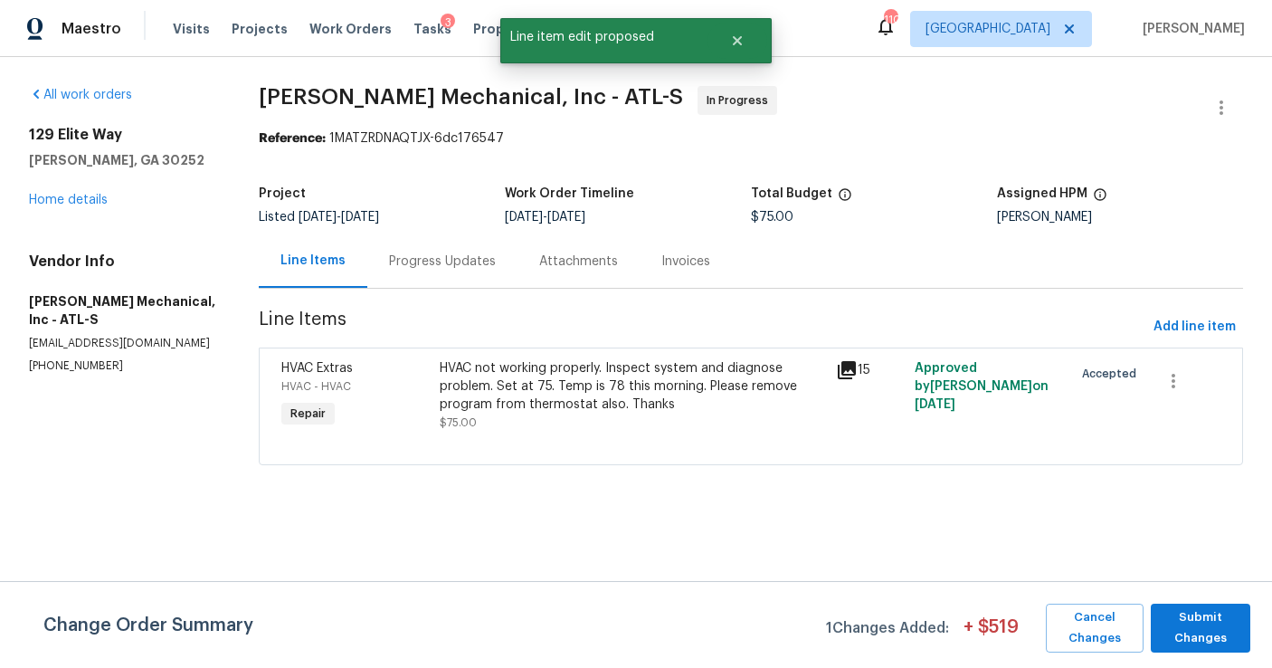
scroll to position [0, 0]
click at [1183, 622] on span "Submit Changes" at bounding box center [1200, 628] width 81 height 42
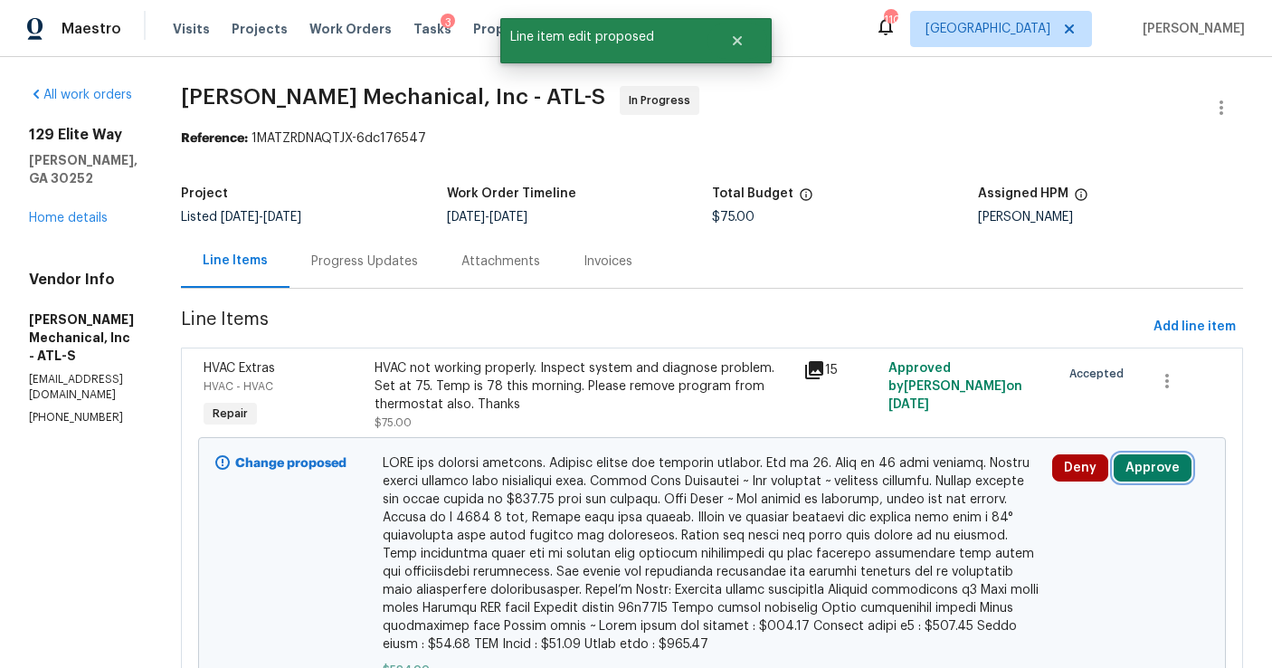
click at [1159, 470] on button "Approve" at bounding box center [1153, 467] width 78 height 27
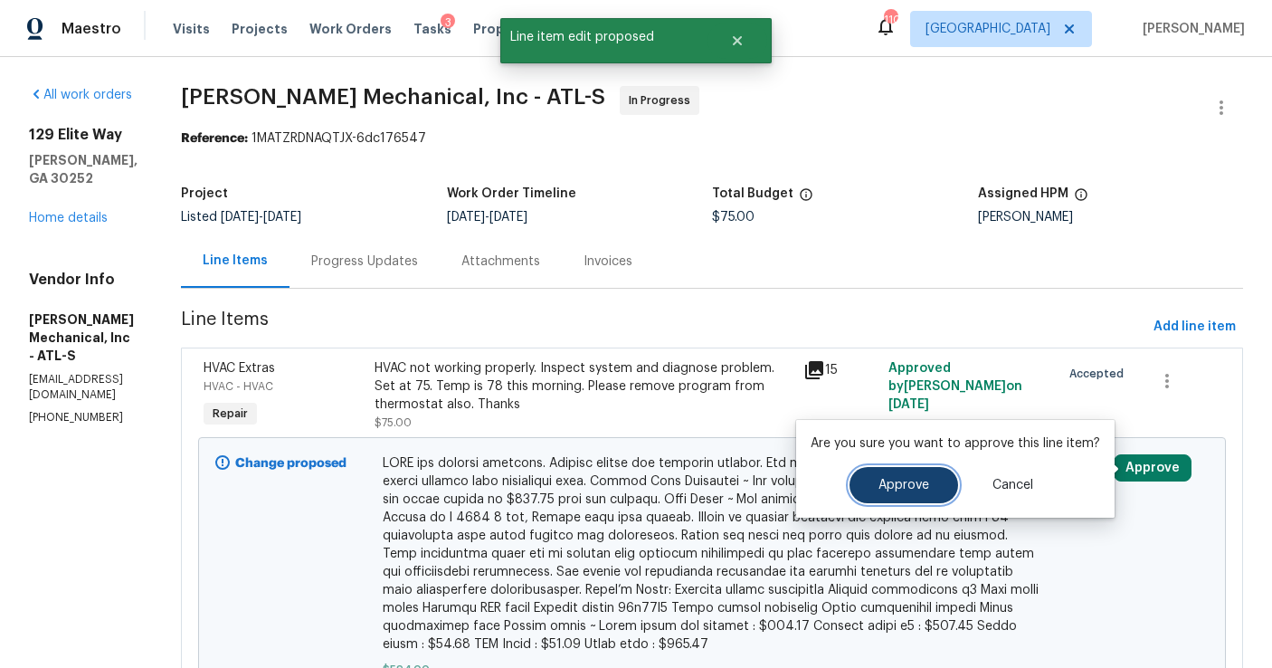
click at [892, 483] on span "Approve" at bounding box center [903, 486] width 51 height 14
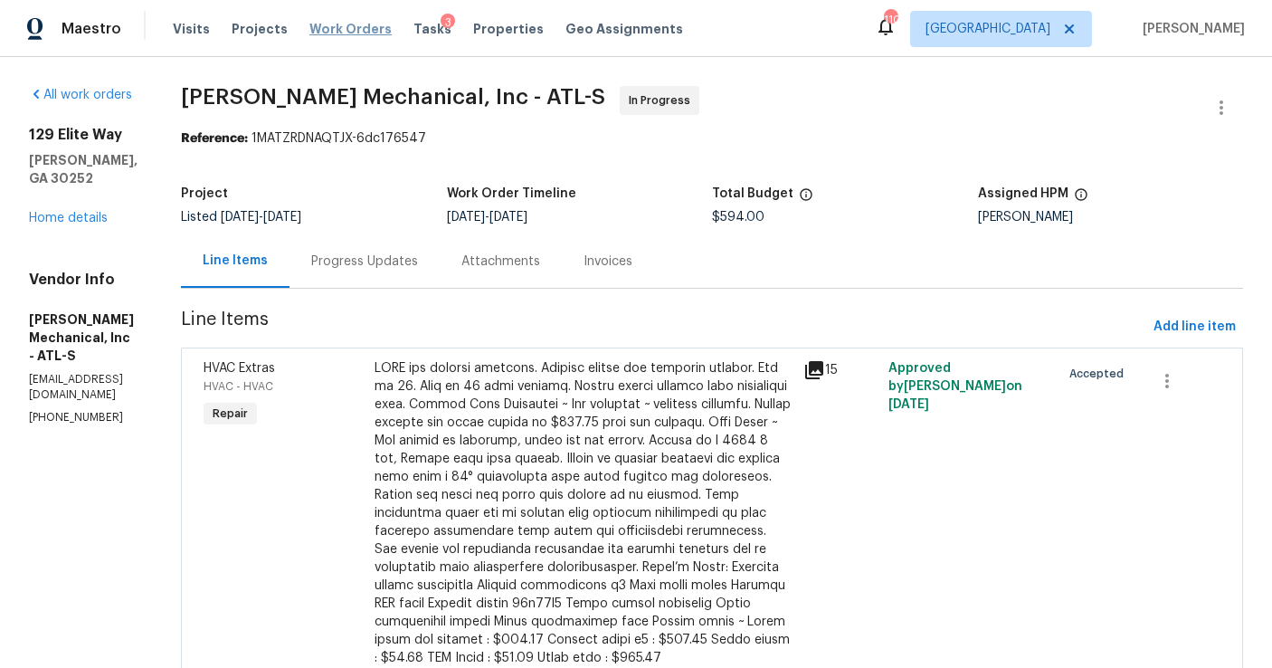
click at [336, 22] on span "Work Orders" at bounding box center [350, 29] width 82 height 18
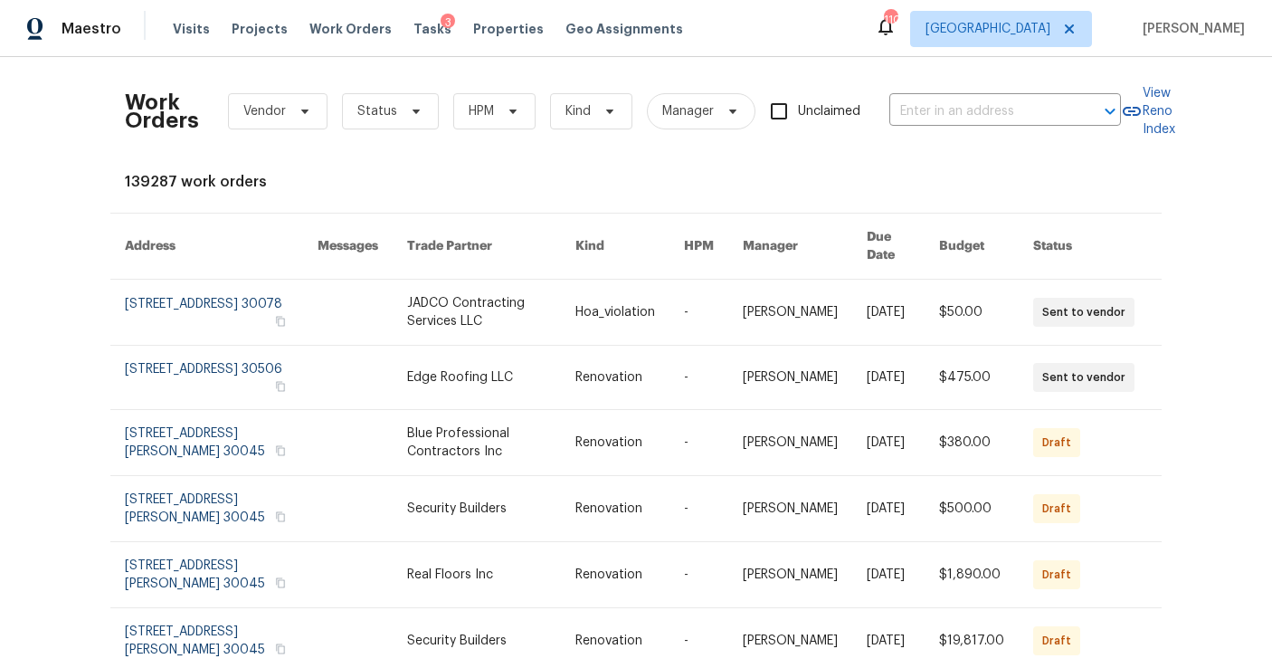
click at [888, 117] on div "Work Orders Vendor Status HPM Kind Manager Unclaimed ​" at bounding box center [623, 111] width 996 height 80
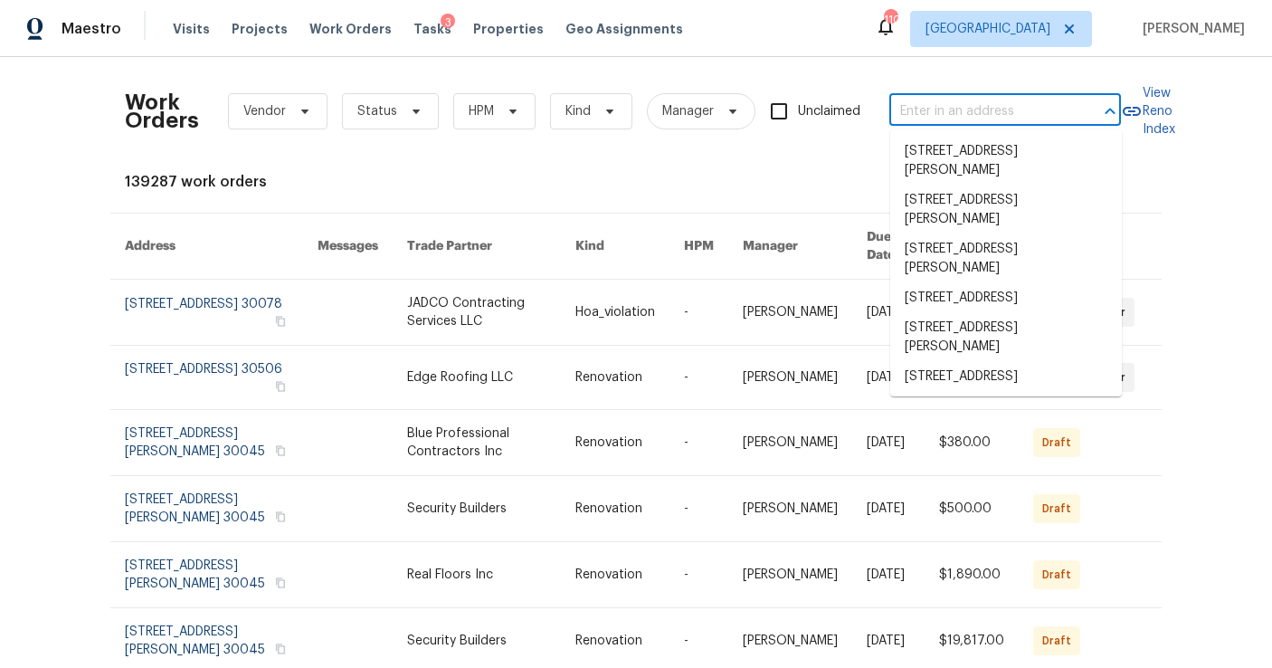
click at [915, 116] on input "text" at bounding box center [979, 112] width 181 height 28
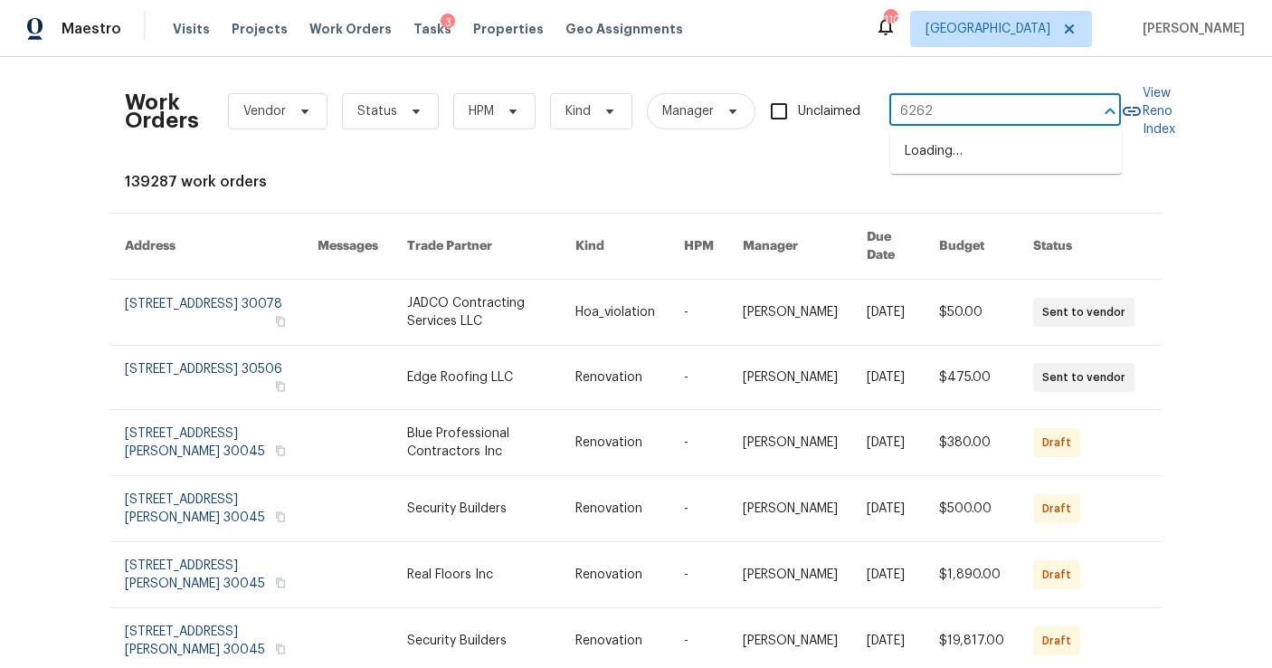
type input "6262"
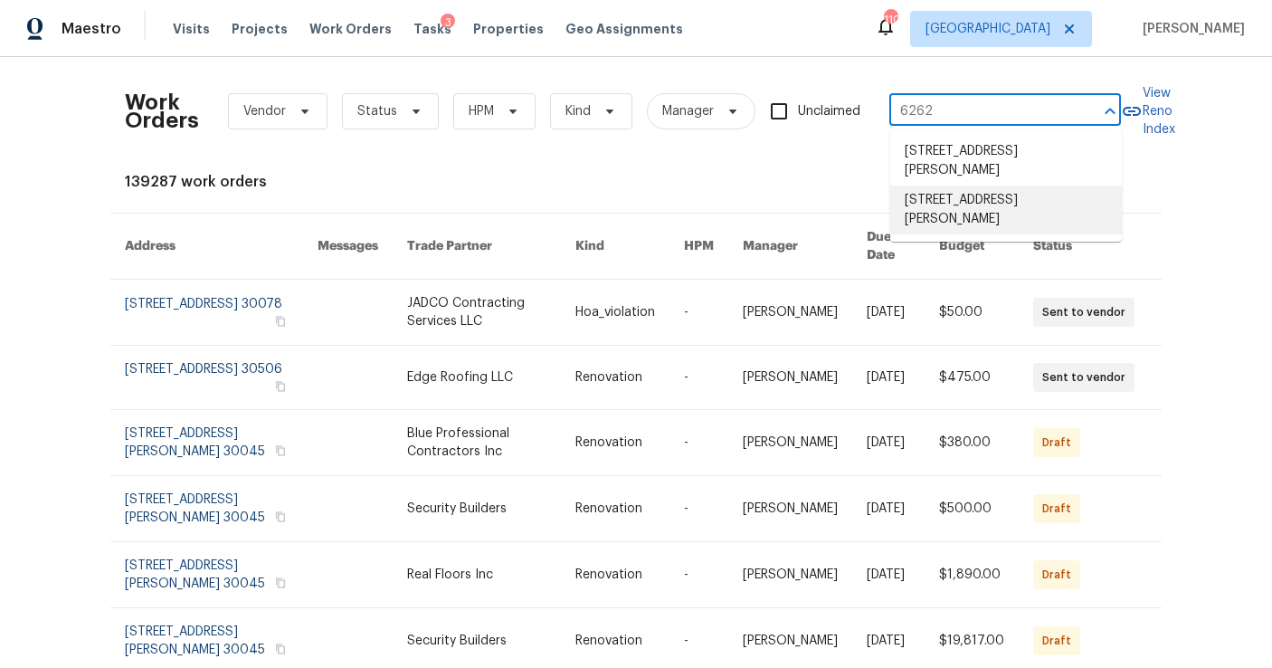
click at [935, 205] on li "[STREET_ADDRESS][PERSON_NAME]" at bounding box center [1006, 209] width 232 height 49
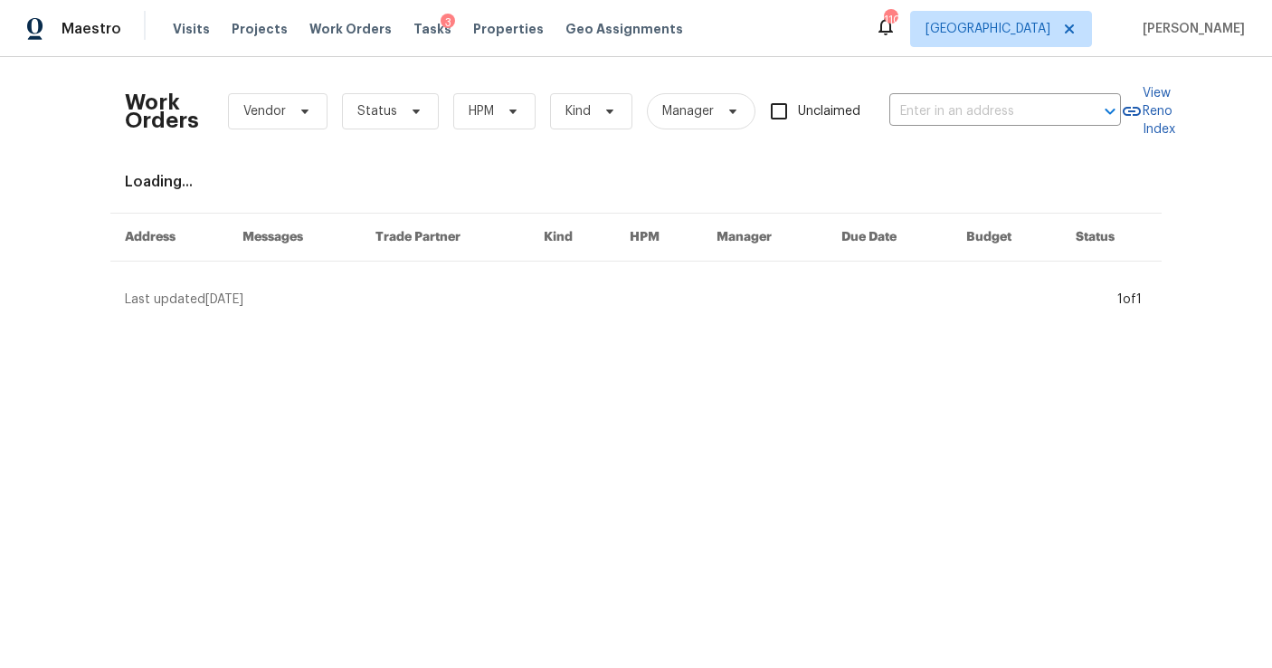
type input "[STREET_ADDRESS][PERSON_NAME]"
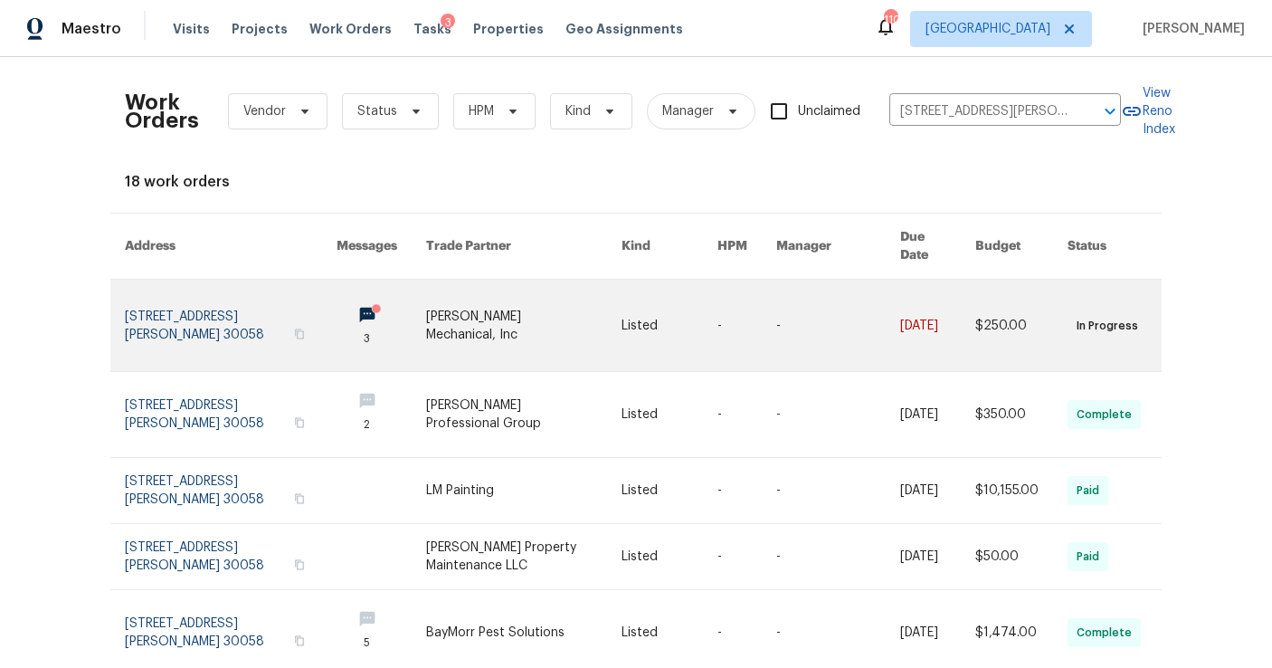
click at [177, 327] on link at bounding box center [231, 325] width 212 height 91
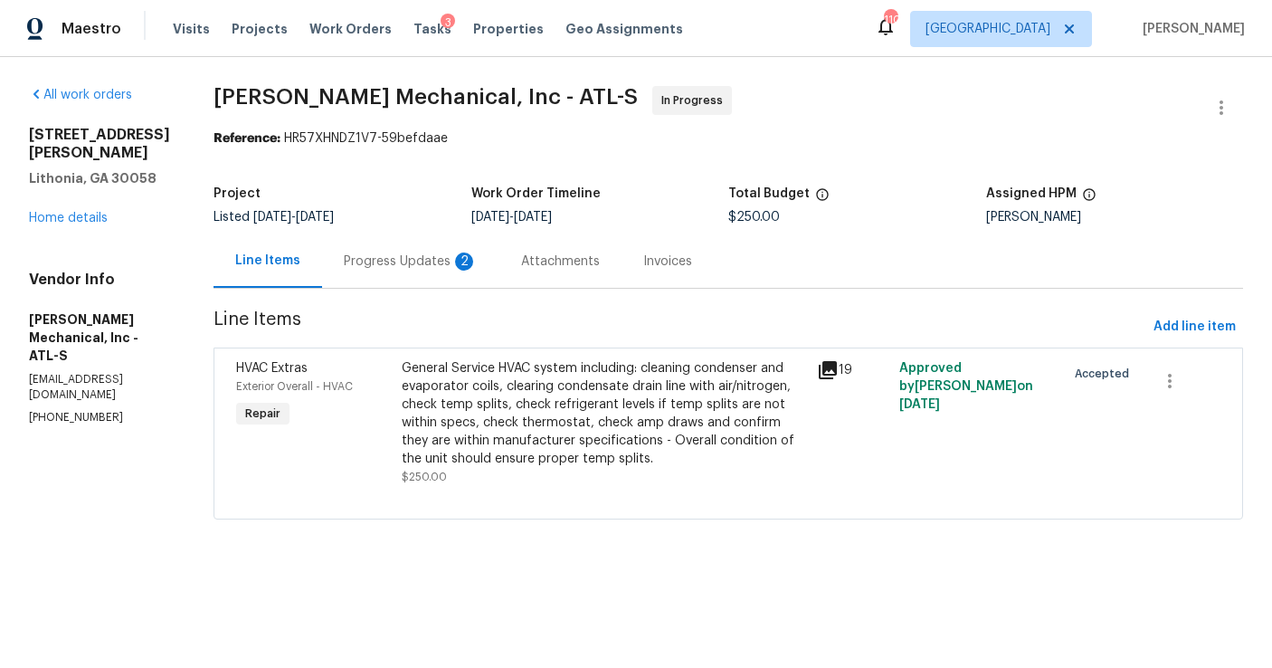
click at [460, 270] on div "Progress Updates 2" at bounding box center [410, 260] width 177 height 53
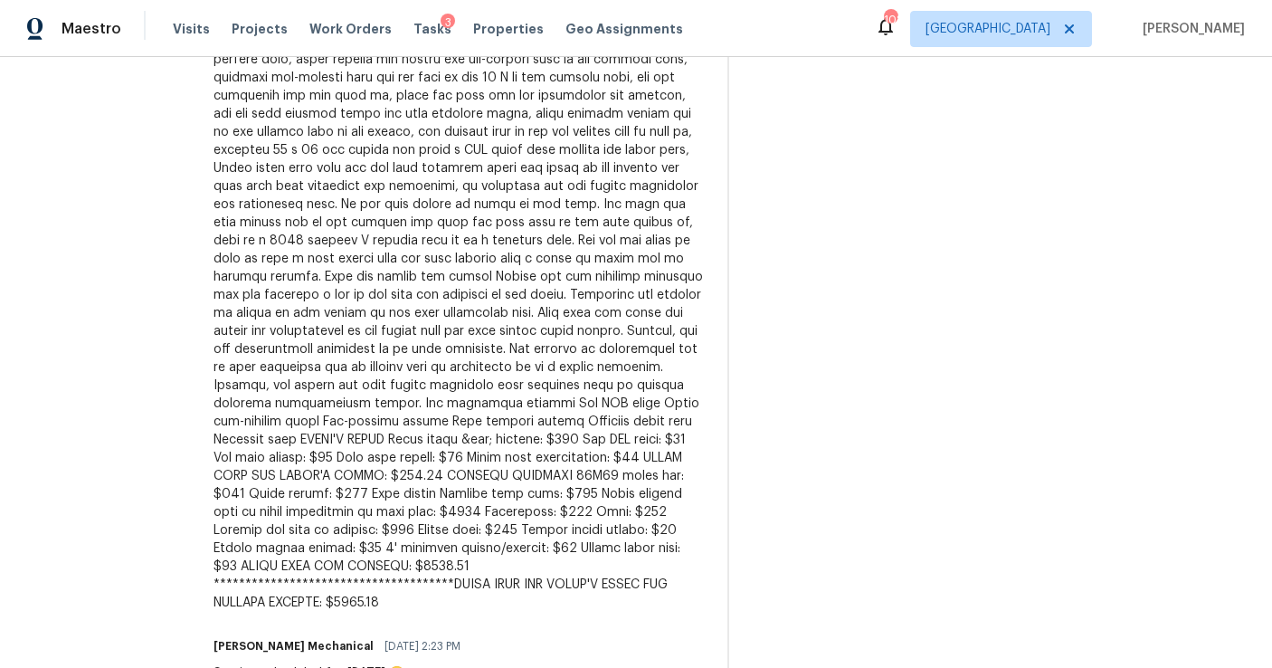
scroll to position [789, 0]
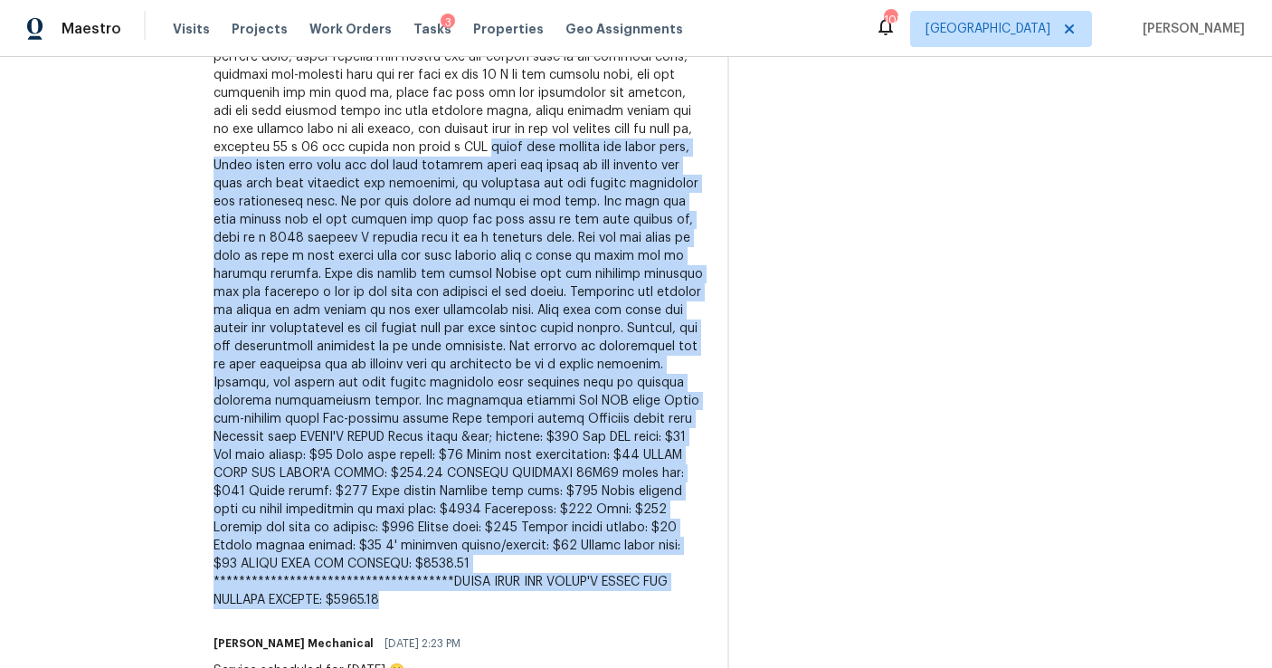
drag, startPoint x: 603, startPoint y: 583, endPoint x: 242, endPoint y: 160, distance: 555.7
click at [237, 135] on div "All work orders [STREET_ADDRESS][PERSON_NAME] Home details Vendor Info [PERSON_…" at bounding box center [636, 78] width 1272 height 1621
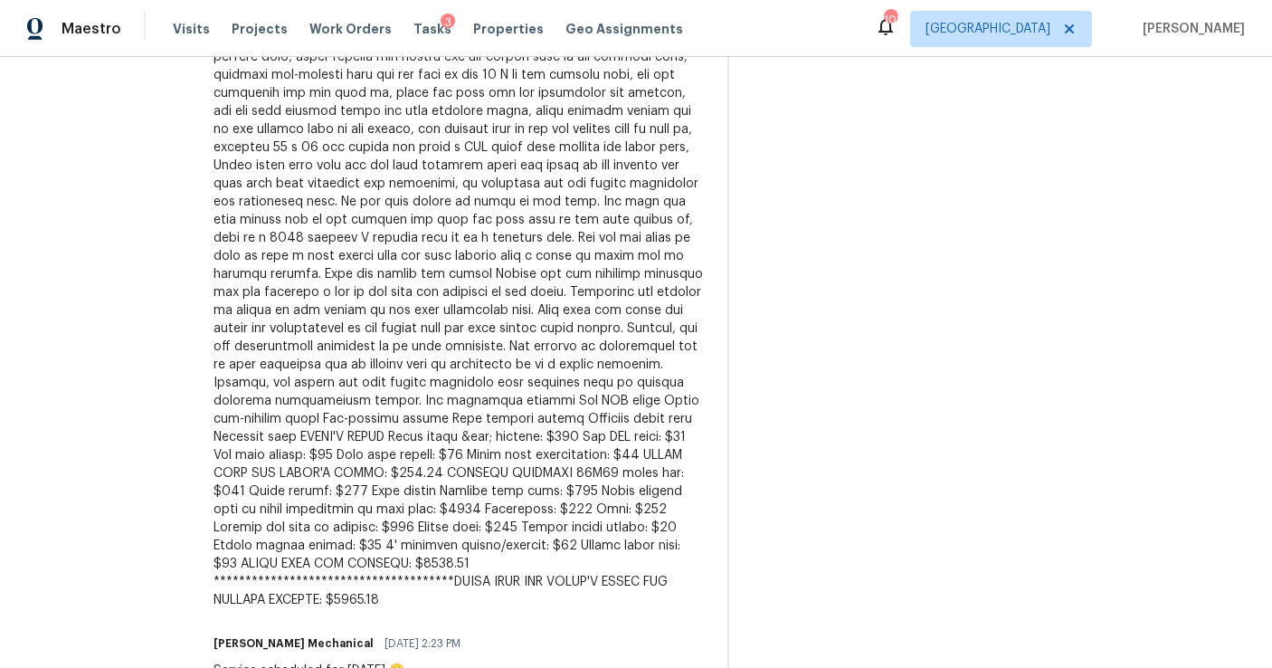
click at [219, 464] on div "All work orders [STREET_ADDRESS][PERSON_NAME] Home details Vendor Info [PERSON_…" at bounding box center [636, 78] width 1272 height 1621
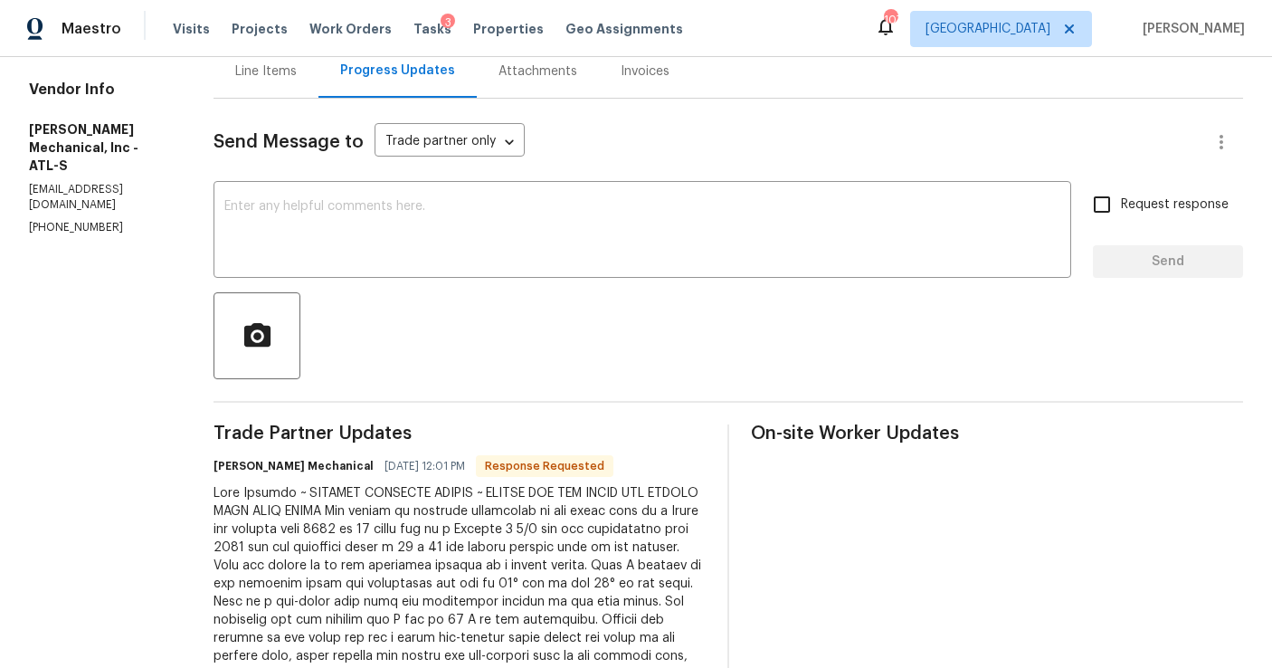
scroll to position [0, 0]
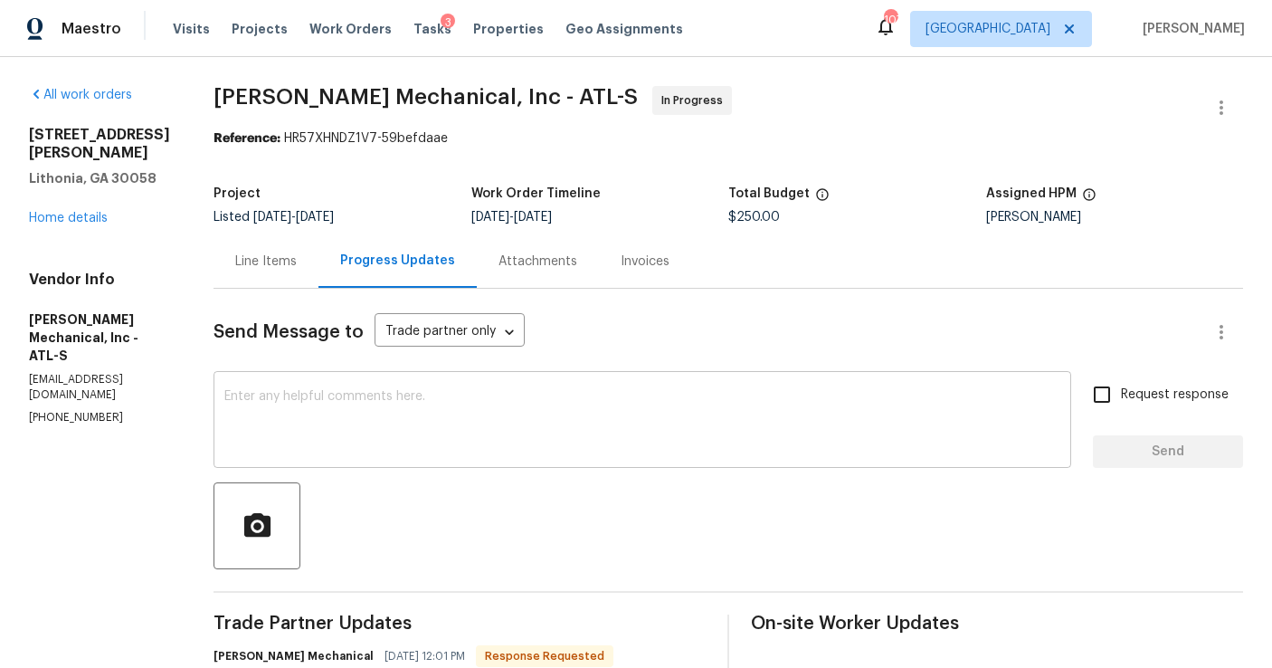
click at [387, 390] on textarea at bounding box center [642, 421] width 836 height 63
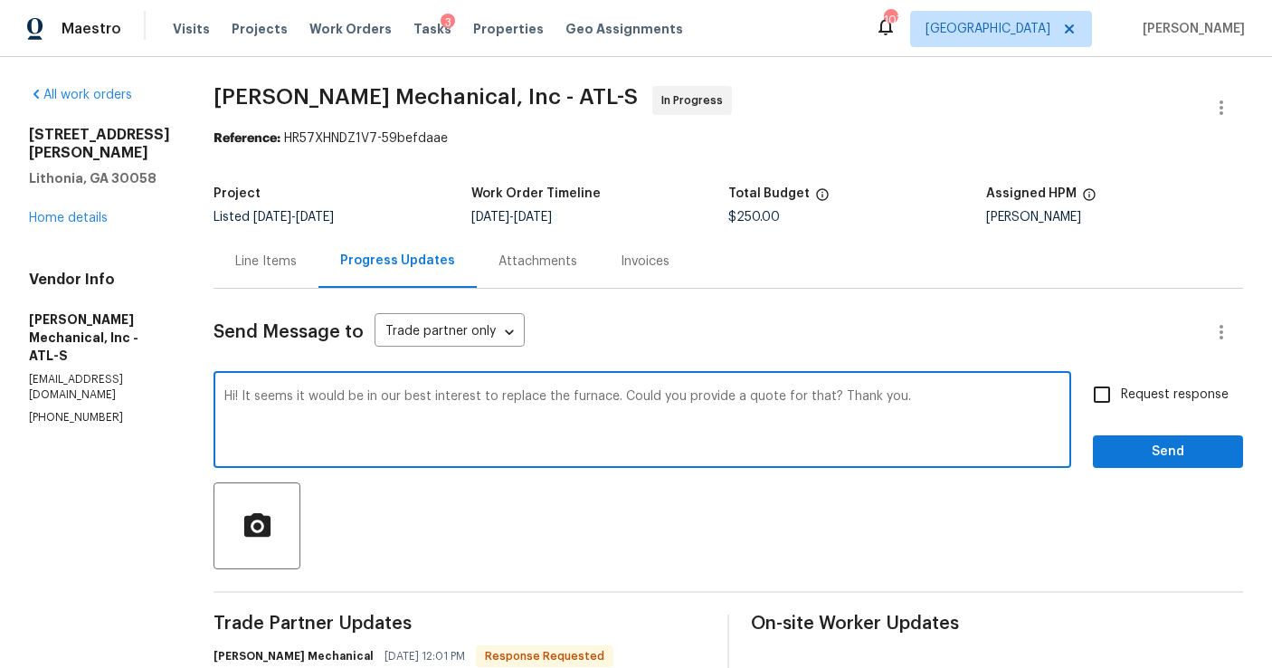
type textarea "Hi! It seems it would be in our best interest to replace the furnace. Could you…"
click at [1106, 400] on input "Request response" at bounding box center [1102, 394] width 38 height 38
checkbox input "true"
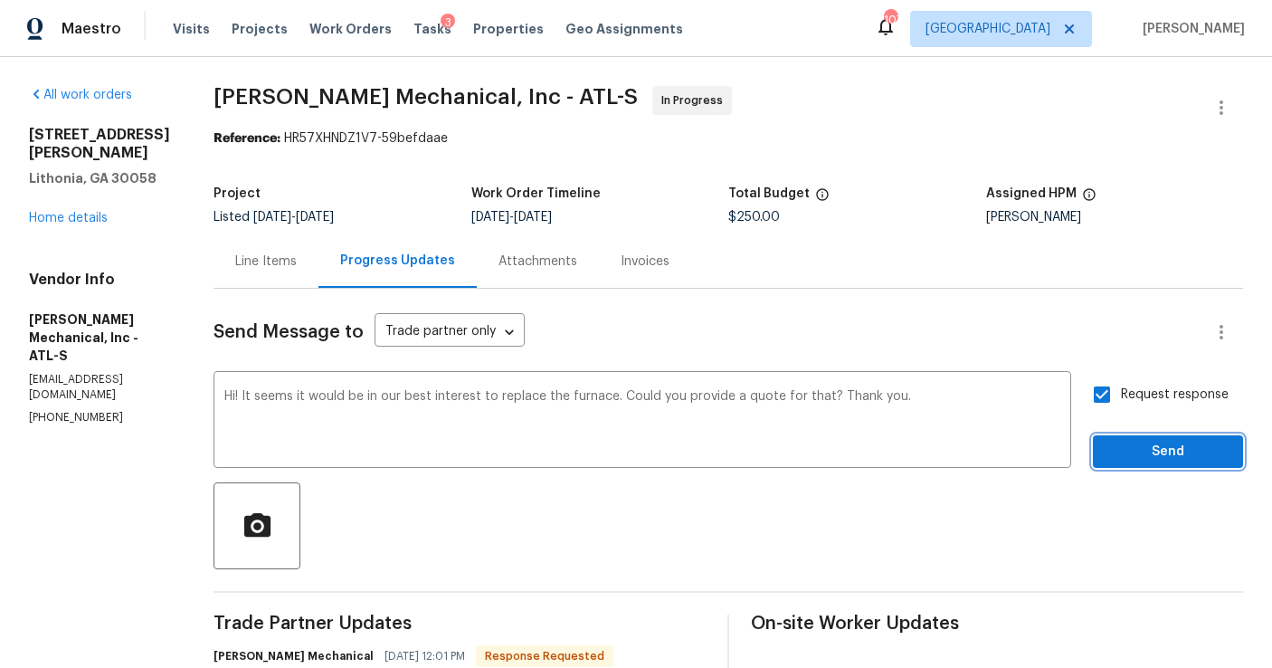
click at [1107, 437] on button "Send" at bounding box center [1168, 451] width 150 height 33
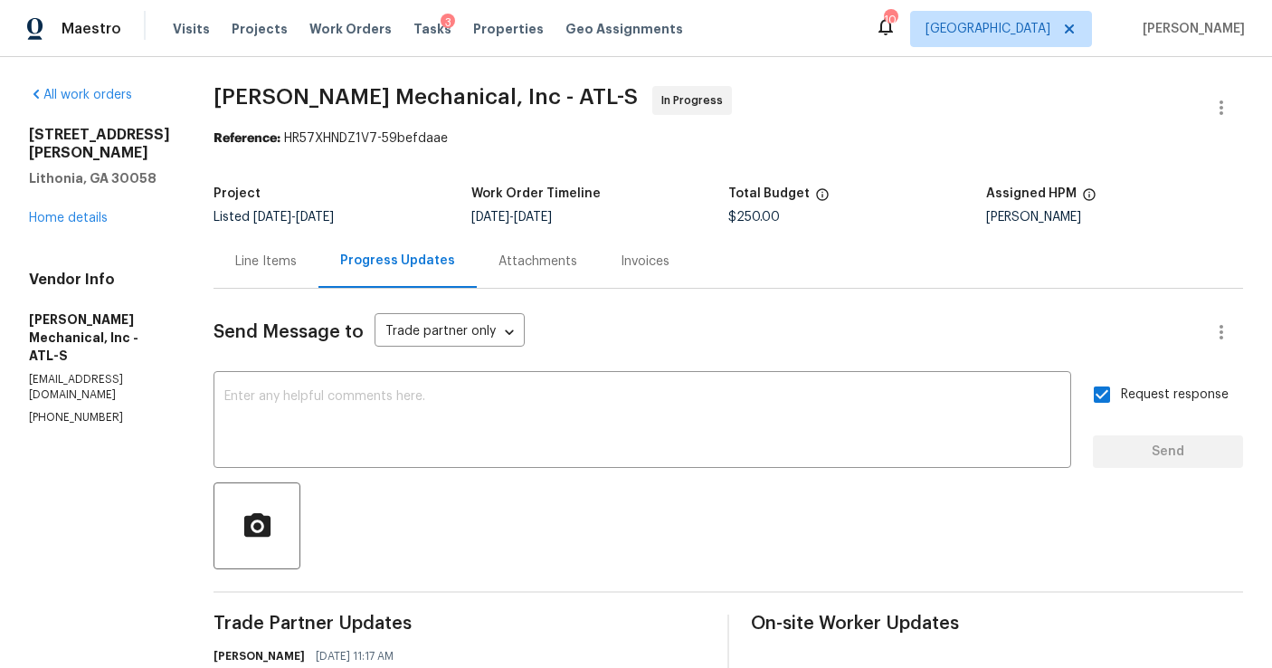
click at [356, 38] on div "Visits Projects Work Orders Tasks 3 Properties Geo Assignments" at bounding box center [439, 29] width 532 height 36
click at [356, 22] on span "Work Orders" at bounding box center [350, 29] width 82 height 18
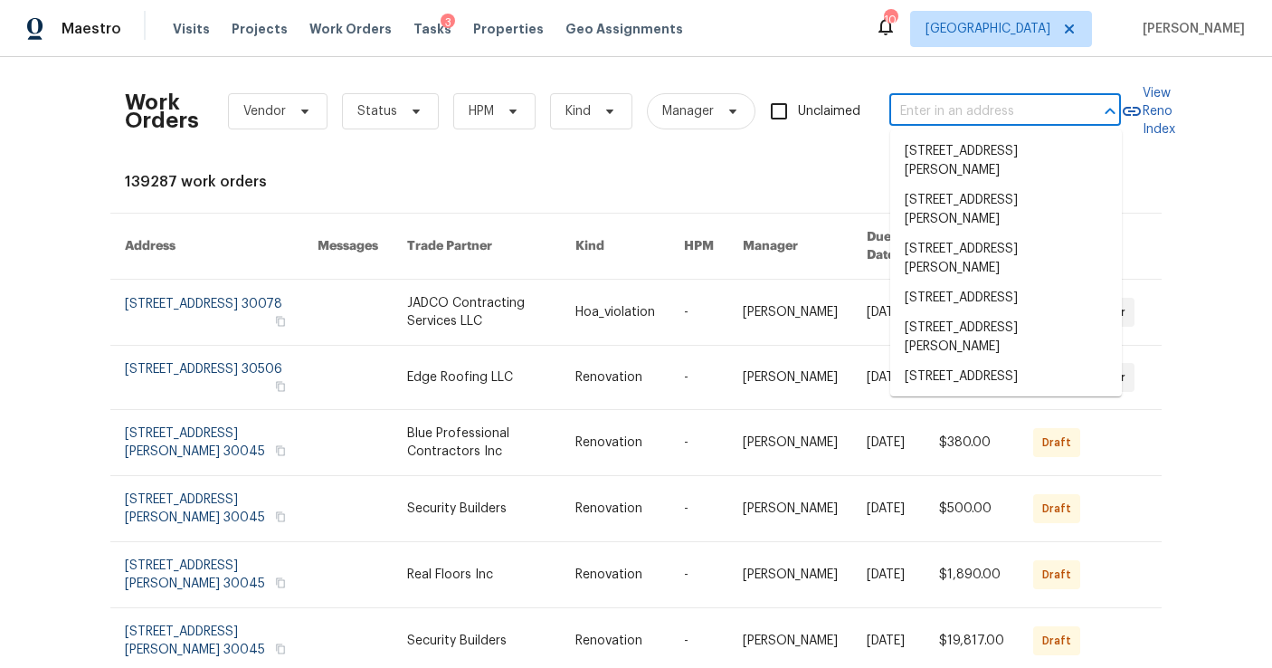
click at [959, 106] on input "text" at bounding box center [979, 112] width 181 height 28
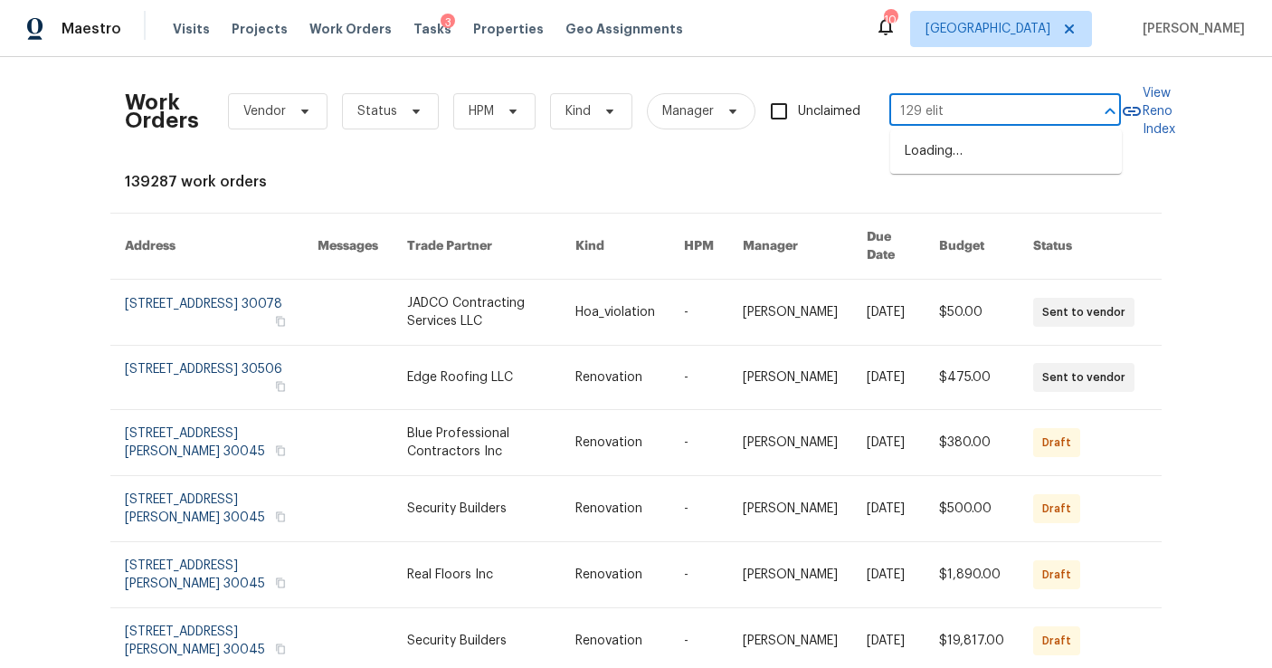
type input "129 elite"
click at [984, 170] on li "[STREET_ADDRESS][PERSON_NAME]" at bounding box center [1006, 161] width 232 height 49
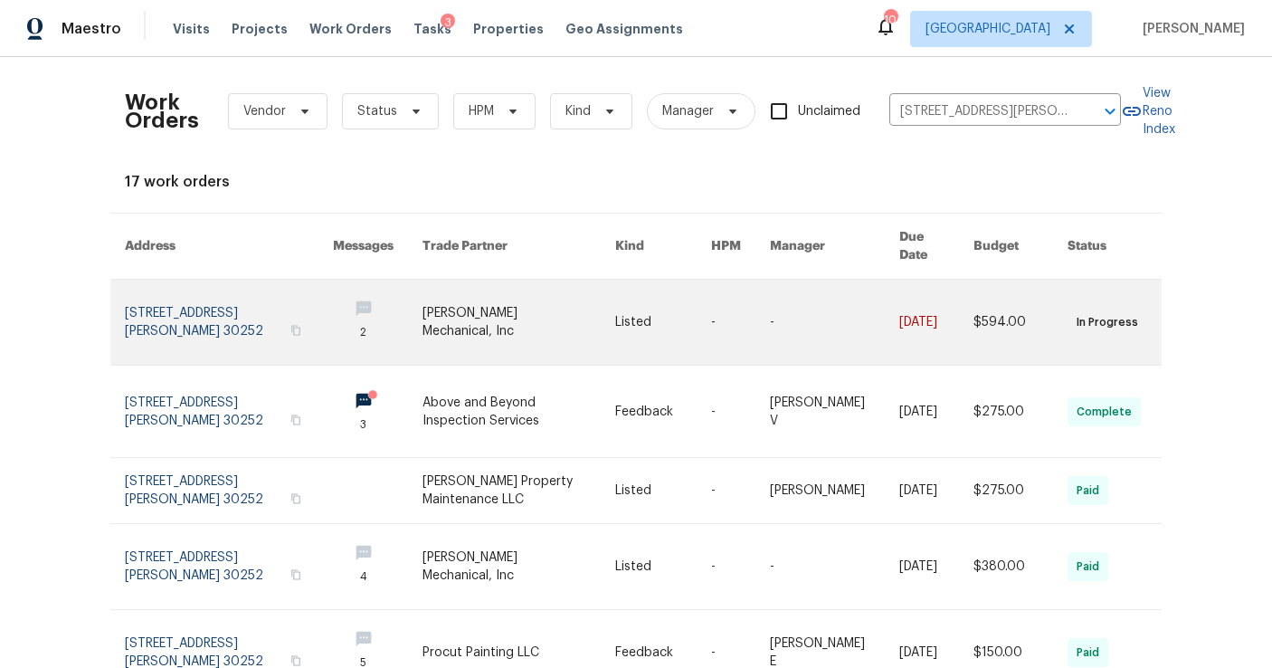
click at [224, 285] on link at bounding box center [229, 322] width 208 height 85
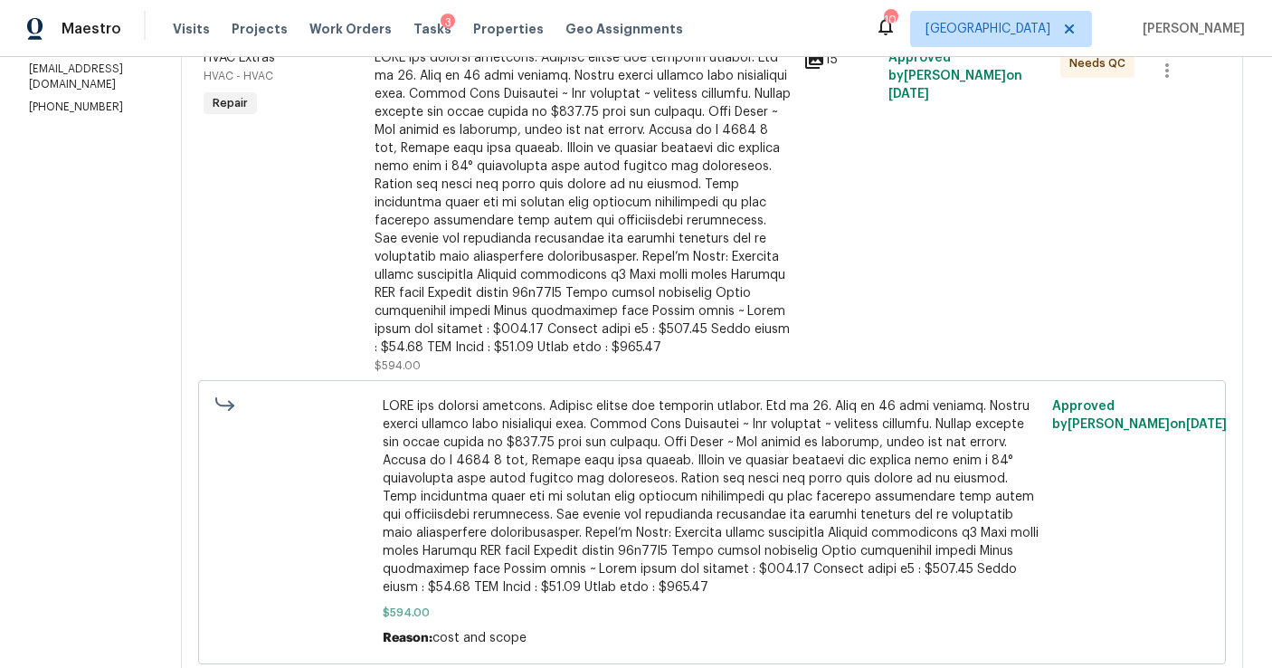
scroll to position [297, 0]
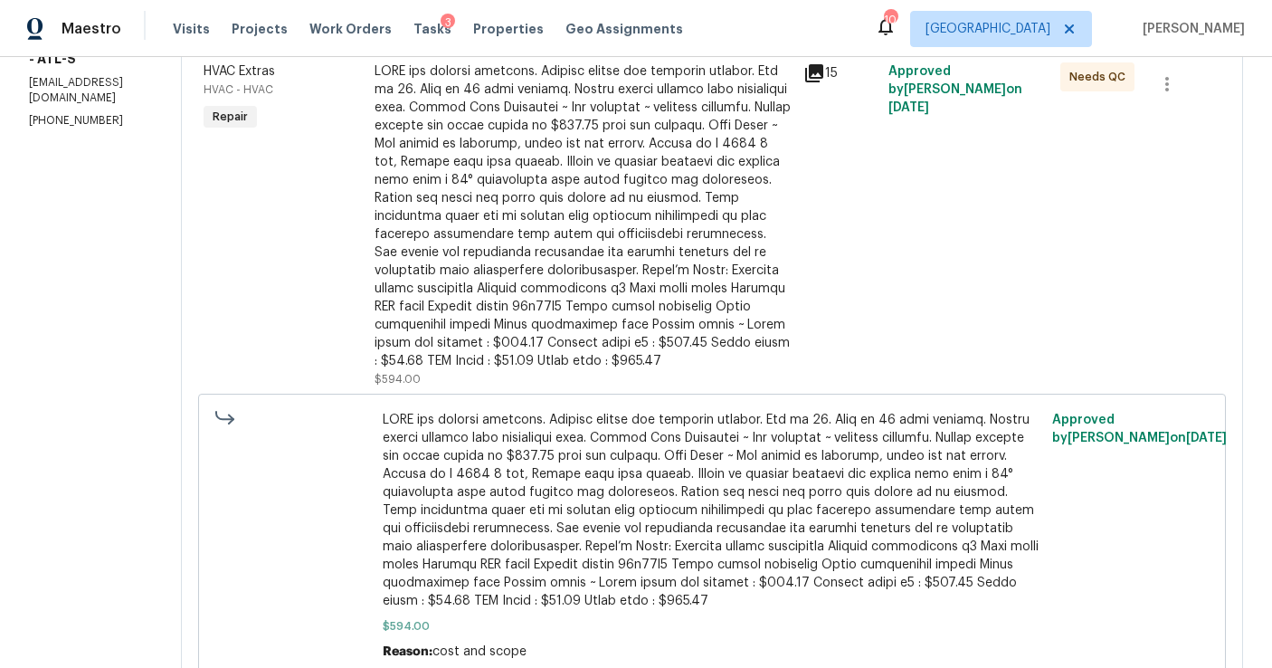
click at [563, 255] on div at bounding box center [583, 216] width 417 height 308
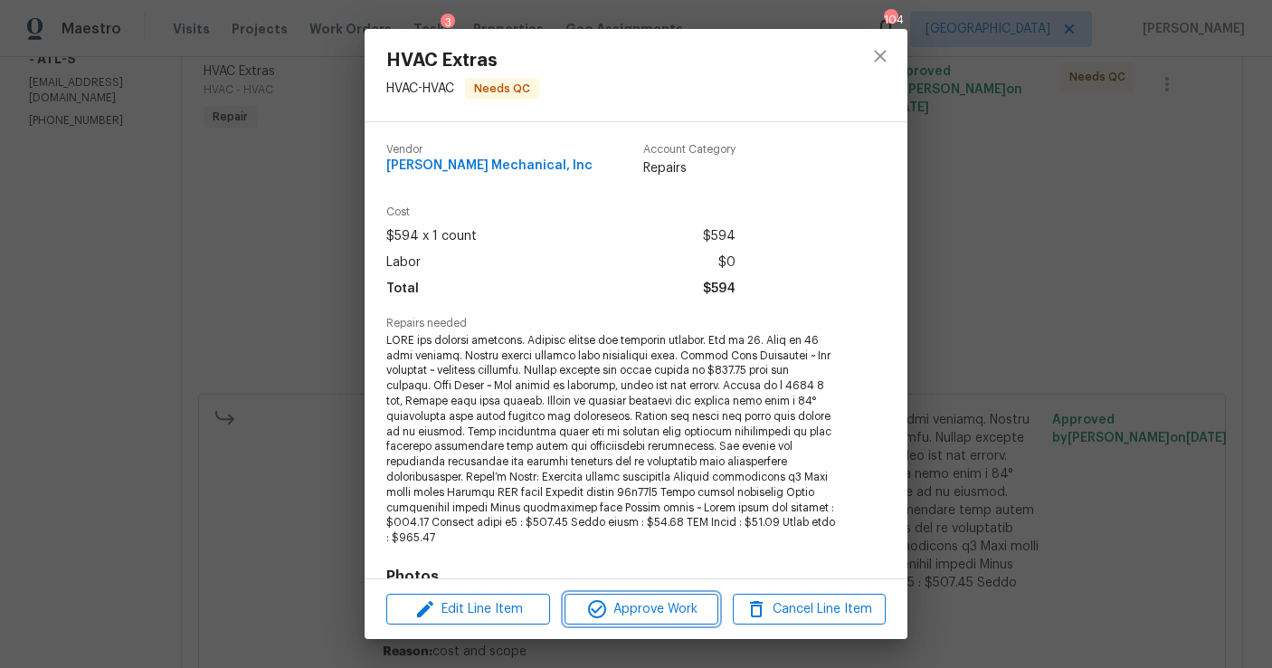
click at [657, 612] on span "Approve Work" at bounding box center [641, 609] width 142 height 23
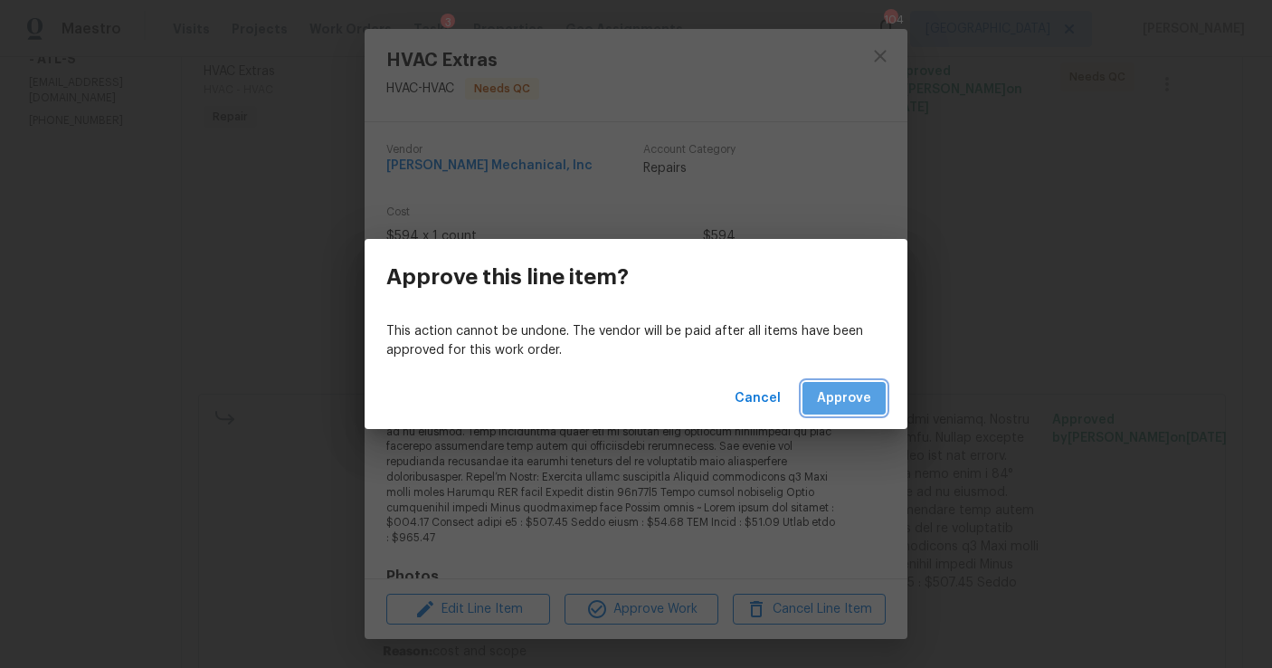
click at [847, 392] on span "Approve" at bounding box center [844, 398] width 54 height 23
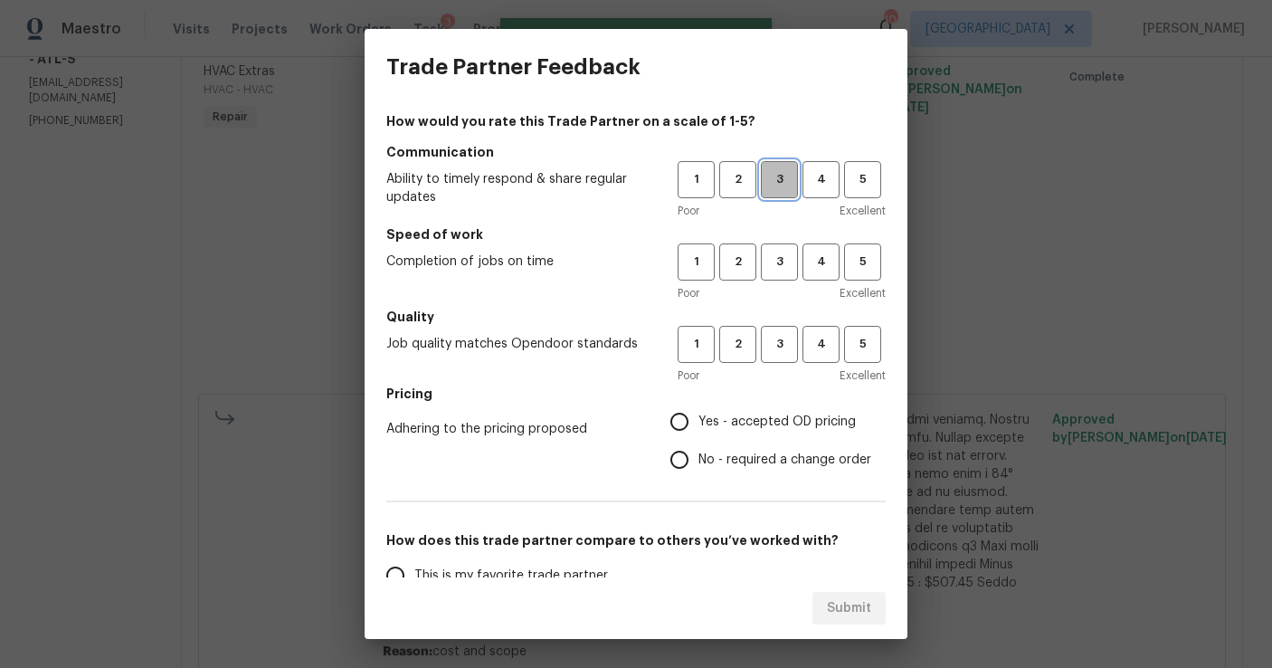
click at [789, 171] on span "3" at bounding box center [779, 179] width 33 height 21
click at [789, 243] on button "3" at bounding box center [779, 261] width 37 height 37
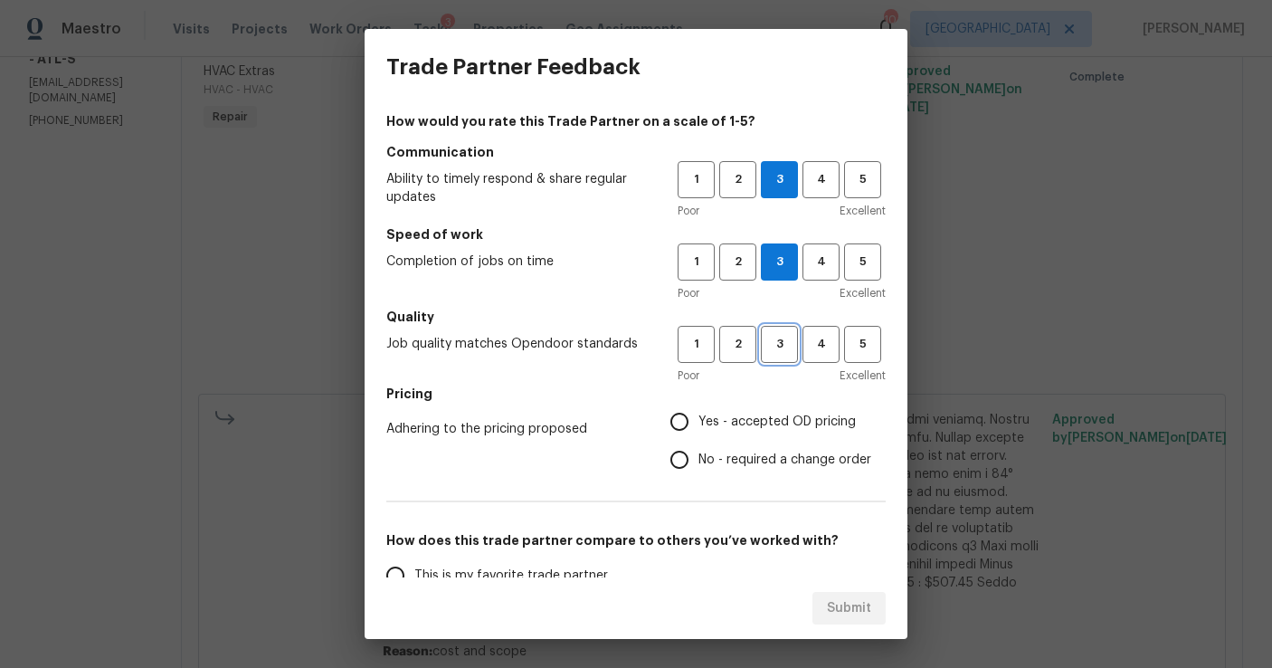
click at [775, 356] on button "3" at bounding box center [779, 344] width 37 height 37
click at [716, 427] on span "Yes - accepted OD pricing" at bounding box center [776, 422] width 157 height 19
click at [698, 427] on input "Yes - accepted OD pricing" at bounding box center [679, 422] width 38 height 38
radio input "true"
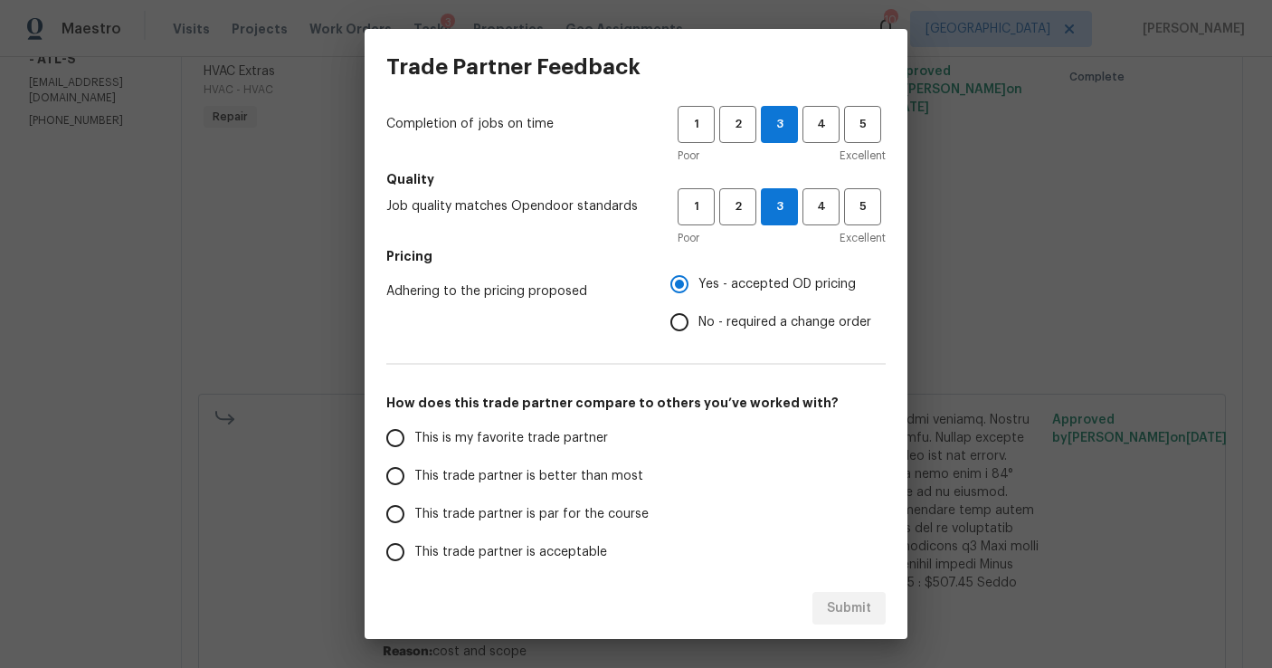
scroll to position [140, 0]
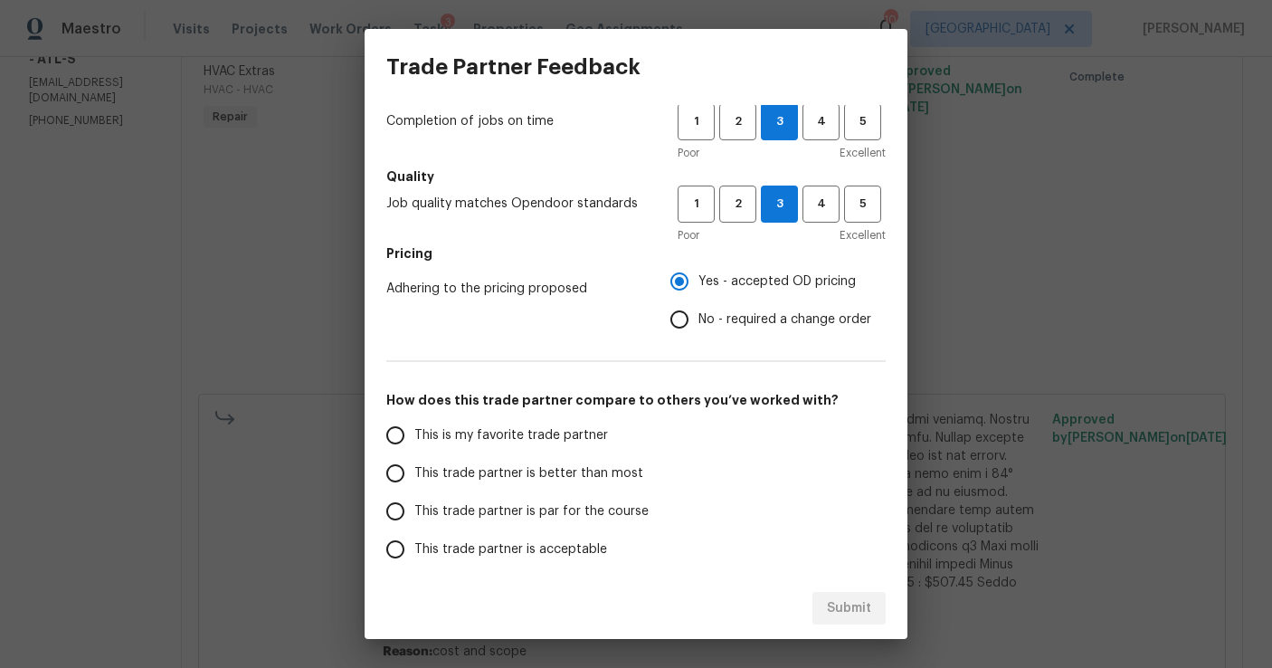
click at [471, 509] on span "This trade partner is par for the course" at bounding box center [531, 511] width 234 height 19
click at [414, 509] on input "This trade partner is par for the course" at bounding box center [395, 511] width 38 height 38
click at [840, 612] on span "Submit" at bounding box center [849, 608] width 44 height 23
radio input "true"
